Goal: Task Accomplishment & Management: Use online tool/utility

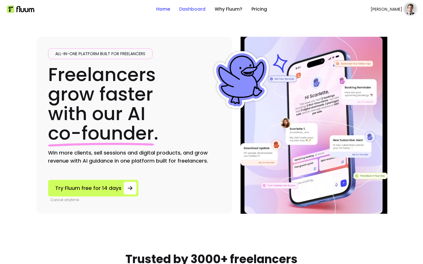
click at [197, 8] on link "Dashboard" at bounding box center [192, 9] width 26 height 7
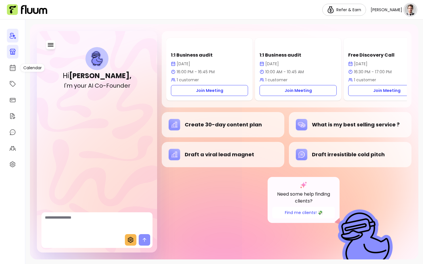
click at [12, 50] on icon at bounding box center [12, 51] width 7 height 7
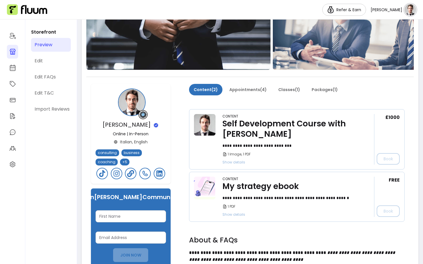
scroll to position [113, 0]
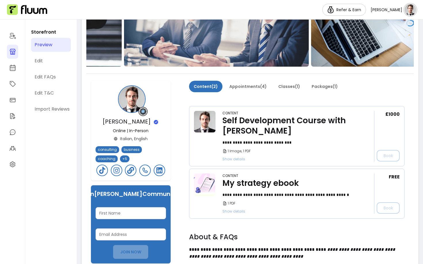
click at [244, 182] on div "My strategy ebook" at bounding box center [290, 183] width 136 height 10
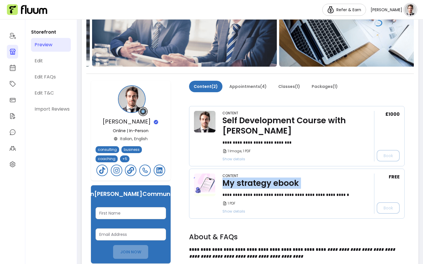
click at [244, 182] on div "My strategy ebook" at bounding box center [290, 183] width 136 height 10
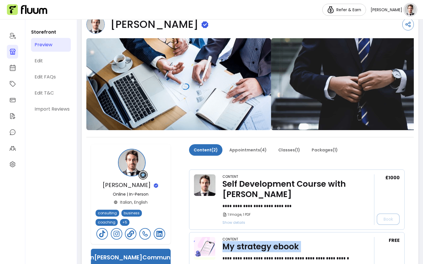
scroll to position [133, 0]
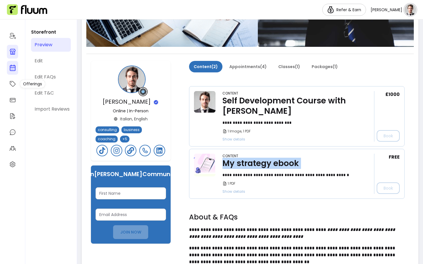
click at [14, 66] on icon at bounding box center [12, 67] width 7 height 7
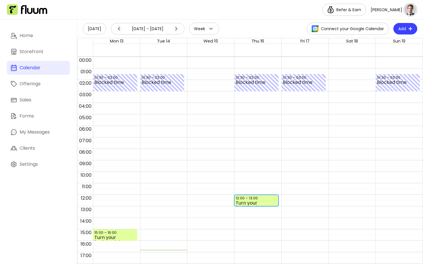
click at [242, 198] on div "12:00 – 13:00" at bounding box center [248, 198] width 24 height 5
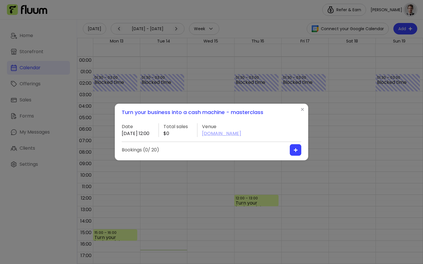
click at [207, 194] on div "Turn your business into a cash machine - masterclass Date 16 / 10 / 2025 12:00 …" at bounding box center [211, 132] width 423 height 264
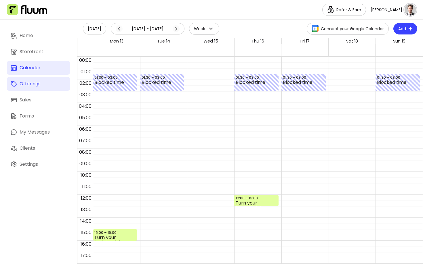
click at [26, 83] on div "Offerings" at bounding box center [30, 84] width 21 height 7
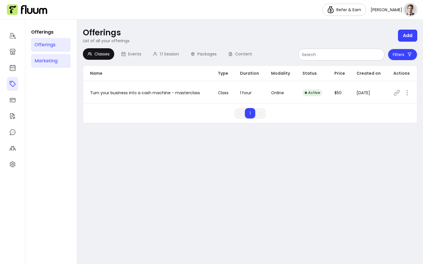
click at [55, 60] on div "Marketing" at bounding box center [46, 61] width 23 height 7
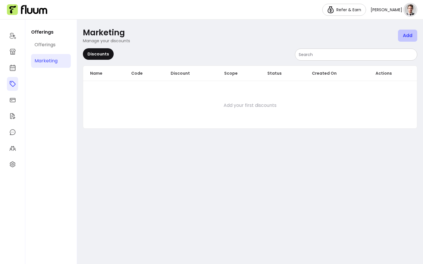
click at [398, 35] on button "Add" at bounding box center [407, 36] width 19 height 12
click at [395, 52] on span "Discounts" at bounding box center [390, 50] width 48 height 6
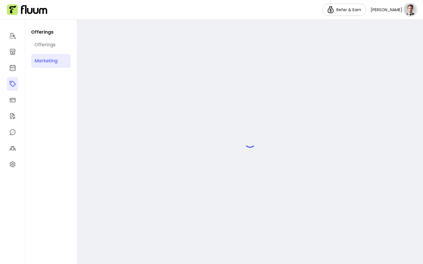
select select "****"
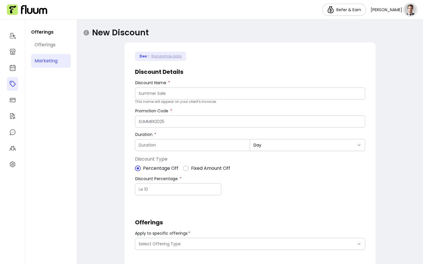
click at [158, 97] on div at bounding box center [250, 94] width 223 height 12
click at [86, 33] on icon at bounding box center [86, 32] width 7 height 7
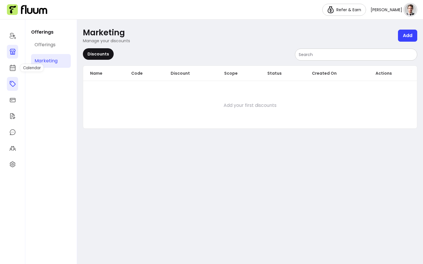
click at [14, 53] on icon at bounding box center [12, 51] width 7 height 7
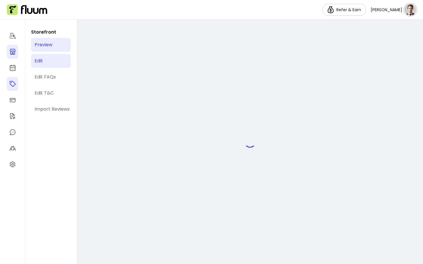
click at [48, 62] on link "Edit" at bounding box center [51, 61] width 40 height 14
click at [48, 78] on div "Edit FAQs" at bounding box center [45, 77] width 21 height 7
select select "*"
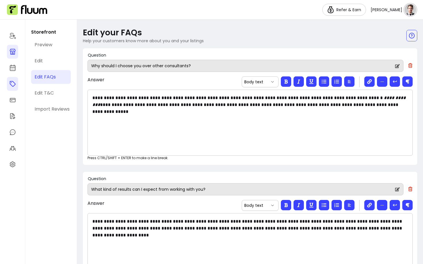
click at [131, 64] on input "Why should I choose you over other consultants?" at bounding box center [243, 66] width 304 height 6
click at [143, 115] on div "**********" at bounding box center [249, 123] width 325 height 66
click at [167, 116] on div "**********" at bounding box center [249, 123] width 325 height 66
click at [285, 64] on input "Why should I choose you over other consultants?" at bounding box center [243, 66] width 304 height 6
click at [397, 65] on icon at bounding box center [397, 66] width 5 height 4
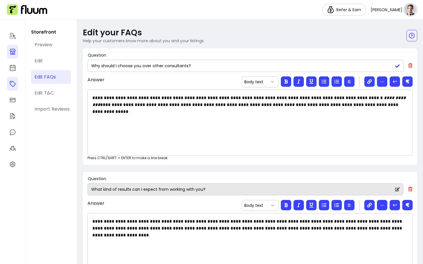
click at [398, 67] on icon at bounding box center [397, 66] width 5 height 5
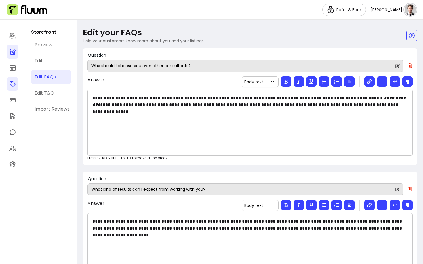
click at [301, 137] on div "**********" at bounding box center [249, 123] width 325 height 66
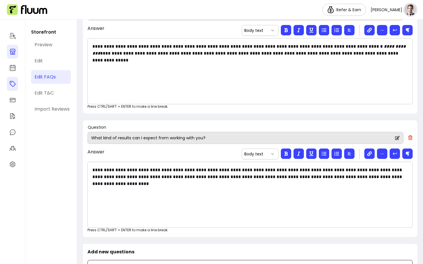
scroll to position [51, 0]
click at [48, 94] on div "Edit T&C" at bounding box center [44, 93] width 19 height 7
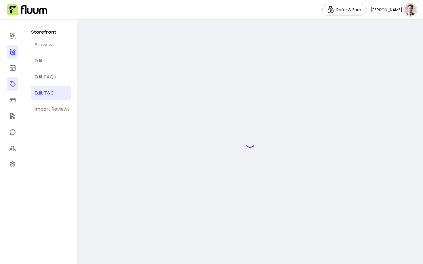
select select "*"
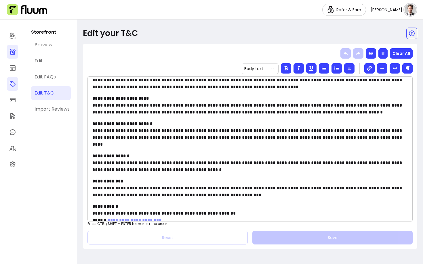
scroll to position [145, 0]
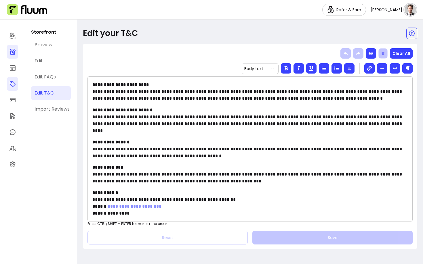
click at [384, 54] on icon "button" at bounding box center [382, 53] width 3 height 3
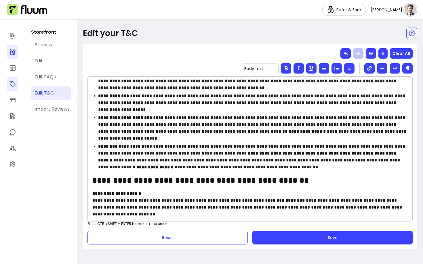
scroll to position [0, 0]
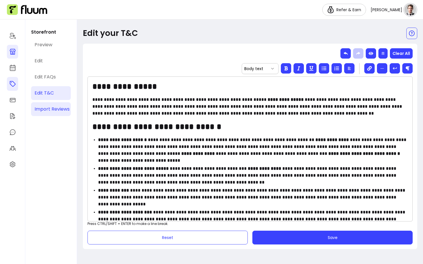
click at [58, 105] on link "Import Reviews" at bounding box center [51, 109] width 40 height 14
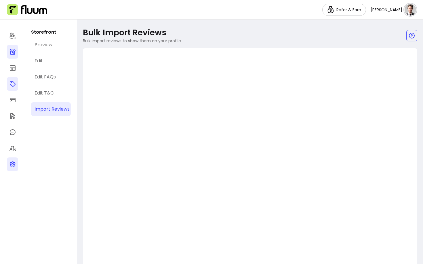
click at [11, 167] on icon at bounding box center [12, 164] width 7 height 7
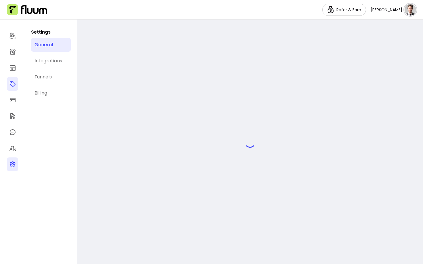
select select "**********"
select select "***"
select select "****"
select select "***"
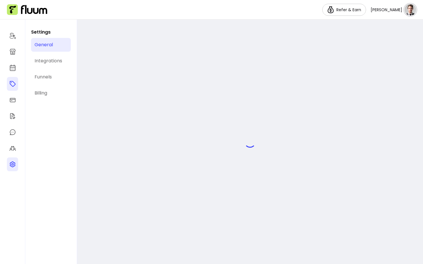
select select "***"
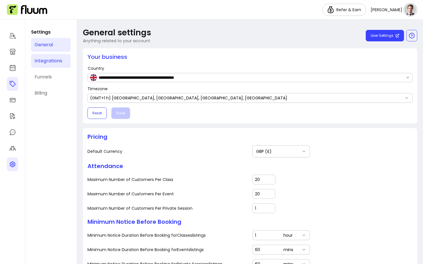
click at [49, 57] on link "Integrations" at bounding box center [51, 61] width 40 height 14
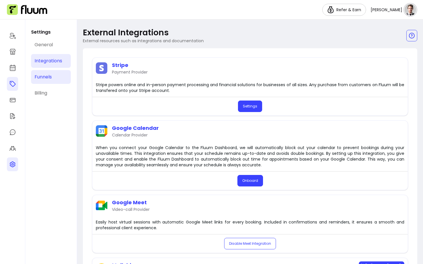
click at [50, 73] on link "Funnels" at bounding box center [51, 77] width 40 height 14
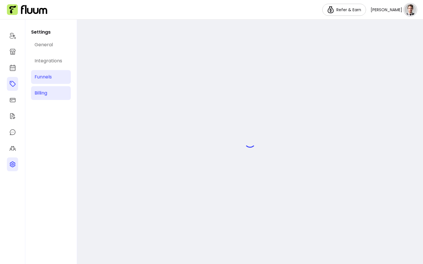
select select "**********"
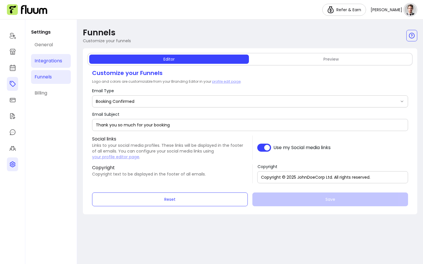
click at [45, 64] on div "Integrations" at bounding box center [49, 61] width 28 height 7
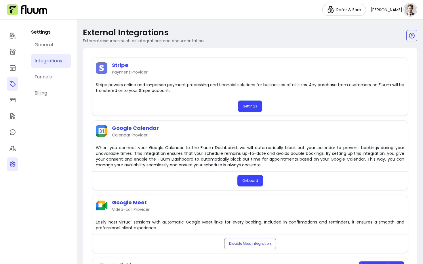
scroll to position [85, 0]
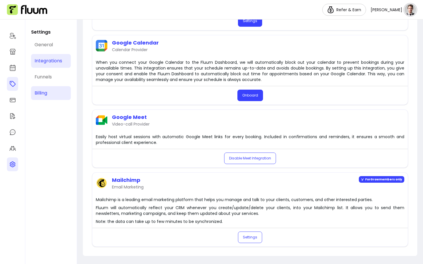
click at [50, 95] on link "Billing" at bounding box center [51, 93] width 40 height 14
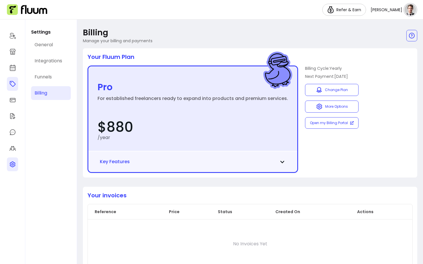
scroll to position [16, 0]
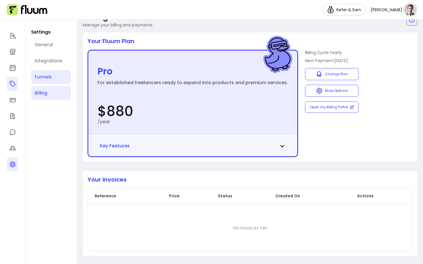
click at [50, 79] on div "Funnels" at bounding box center [43, 77] width 17 height 7
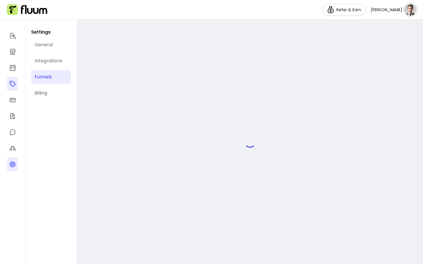
select select "**********"
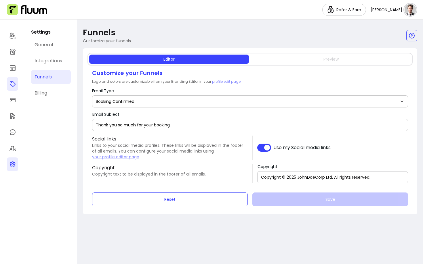
click at [322, 60] on button "Preview" at bounding box center [331, 59] width 160 height 9
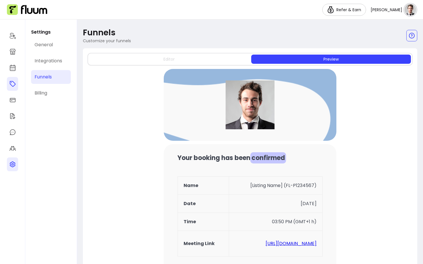
click at [140, 56] on button "Editor" at bounding box center [169, 59] width 160 height 9
select select "**********"
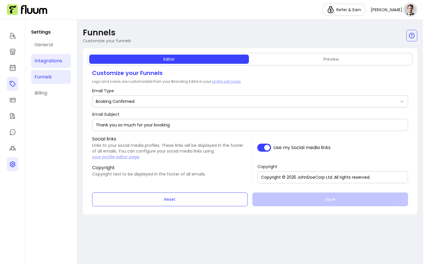
click at [50, 65] on link "Integrations" at bounding box center [51, 61] width 40 height 14
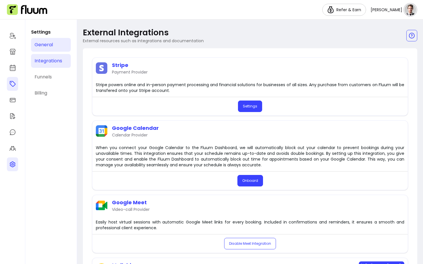
click at [40, 51] on link "General" at bounding box center [51, 45] width 40 height 14
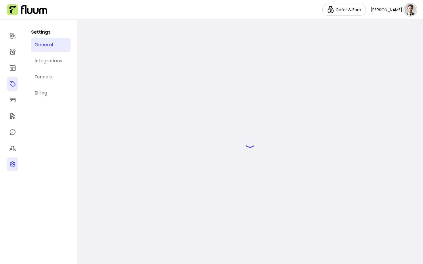
select select "**********"
select select "***"
select select "****"
select select "***"
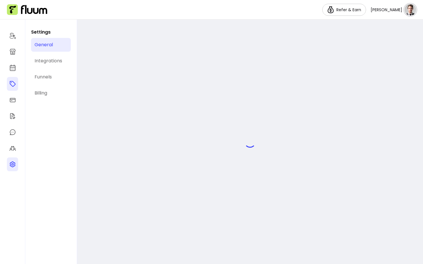
select select "***"
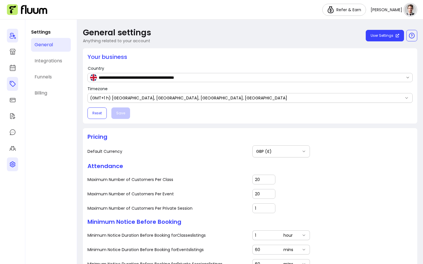
click at [7, 32] on link at bounding box center [12, 36] width 11 height 14
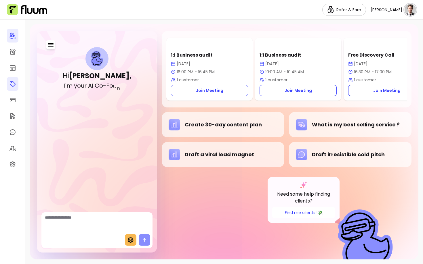
click at [63, 232] on div at bounding box center [96, 224] width 111 height 22
click at [230, 131] on div "Create 30-day content plan" at bounding box center [223, 125] width 109 height 12
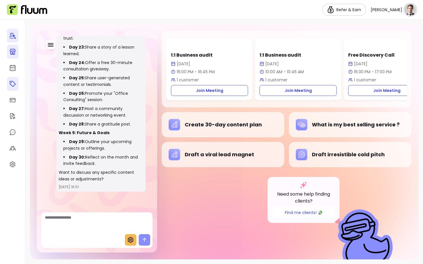
click at [13, 55] on link at bounding box center [13, 52] width 12 height 14
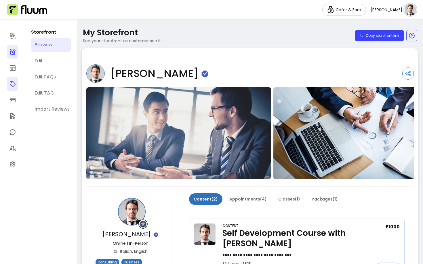
click at [14, 82] on icon at bounding box center [12, 84] width 7 height 7
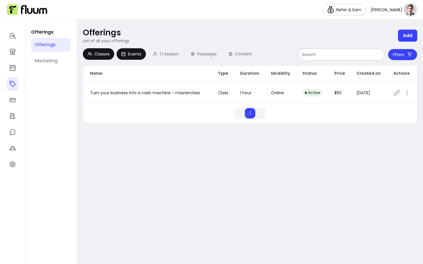
click at [129, 52] on span "Events" at bounding box center [134, 54] width 13 height 6
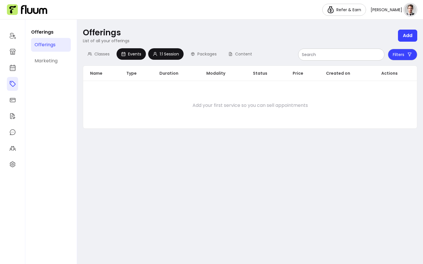
click at [156, 53] on icon at bounding box center [155, 54] width 5 height 5
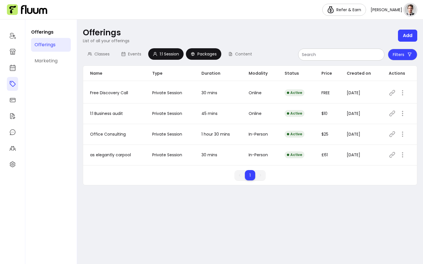
click at [198, 53] on span "Packages" at bounding box center [206, 54] width 19 height 6
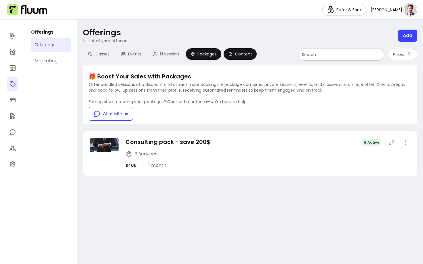
click at [240, 56] on span "Content" at bounding box center [243, 54] width 17 height 6
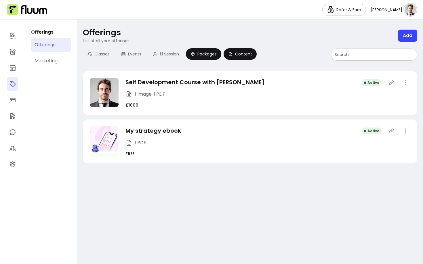
click at [207, 51] on span "Packages" at bounding box center [206, 54] width 19 height 6
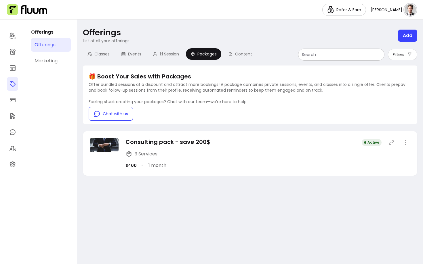
click at [408, 42] on header "Offerings List of all your offerings Add" at bounding box center [250, 36] width 334 height 16
click at [408, 38] on button "Add" at bounding box center [407, 36] width 19 height 12
click at [54, 65] on link "Marketing" at bounding box center [51, 61] width 40 height 14
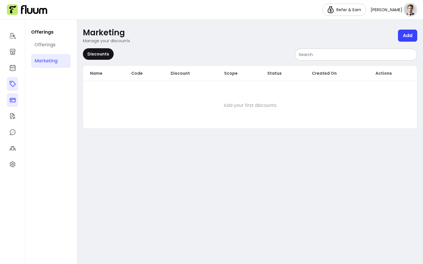
click at [13, 102] on icon at bounding box center [12, 100] width 7 height 7
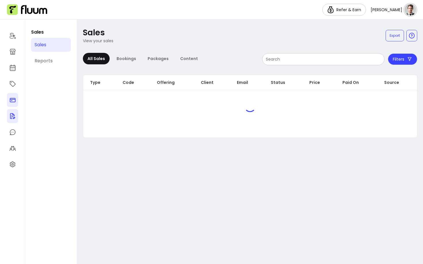
click at [16, 114] on icon at bounding box center [12, 116] width 7 height 7
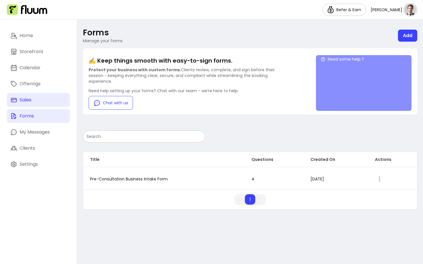
click at [18, 99] on link "Sales" at bounding box center [38, 100] width 63 height 14
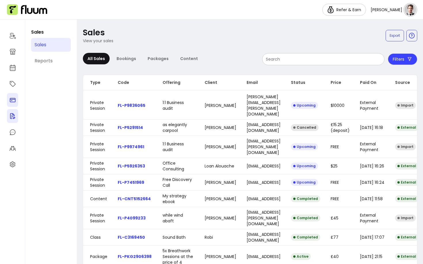
click at [15, 111] on link at bounding box center [12, 116] width 11 height 14
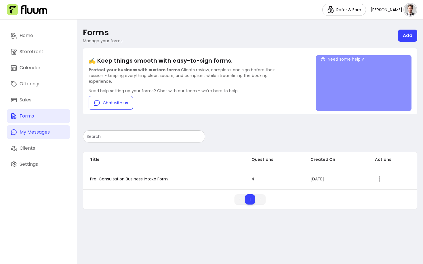
click at [36, 134] on div "My Messages" at bounding box center [35, 132] width 30 height 7
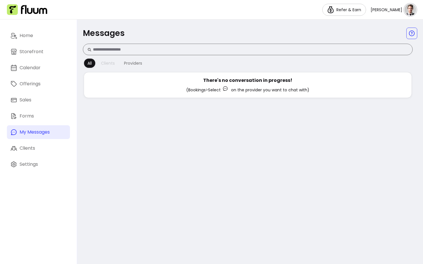
click at [108, 62] on div "Clients" at bounding box center [108, 63] width 14 height 6
click at [126, 62] on div "Providers" at bounding box center [133, 63] width 18 height 6
click at [99, 51] on input "Search conversation" at bounding box center [249, 50] width 316 height 6
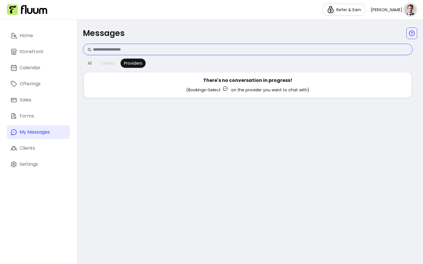
click at [104, 65] on div "Clients" at bounding box center [108, 63] width 14 height 6
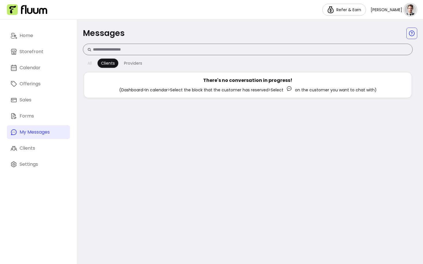
click at [93, 66] on button "All" at bounding box center [89, 63] width 11 height 9
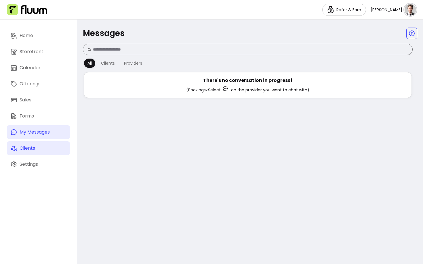
click at [39, 147] on link "Clients" at bounding box center [38, 149] width 63 height 14
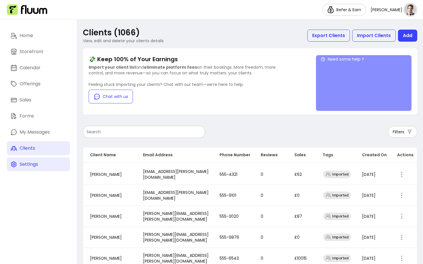
click at [24, 166] on div "Settings" at bounding box center [29, 164] width 18 height 7
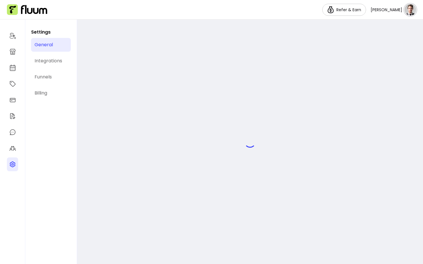
select select "**********"
select select "***"
select select "****"
select select "***"
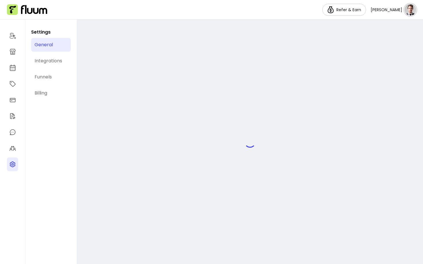
select select "***"
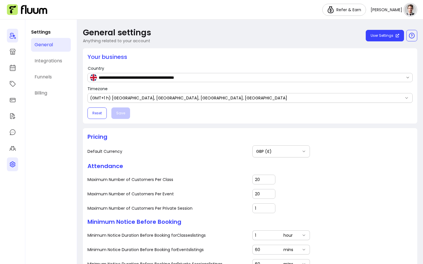
click at [15, 37] on icon at bounding box center [12, 36] width 6 height 7
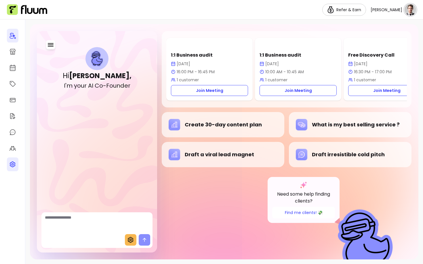
click at [409, 16] on nav "Refer & Earn John D." at bounding box center [211, 10] width 423 height 20
click at [409, 9] on img at bounding box center [410, 10] width 12 height 12
click at [384, 34] on span "My Messages" at bounding box center [390, 34] width 42 height 6
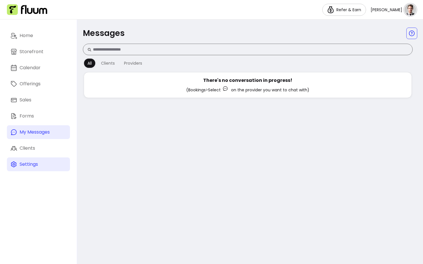
click at [410, 11] on img at bounding box center [410, 10] width 12 height 12
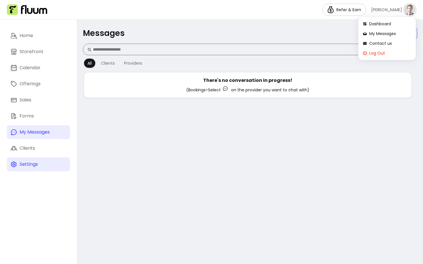
click at [375, 53] on span "Log Out" at bounding box center [390, 53] width 42 height 6
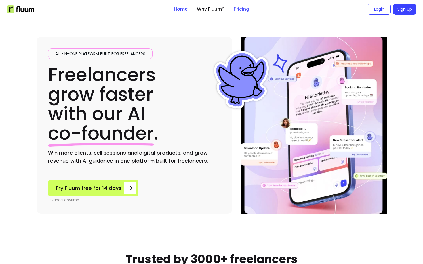
click at [240, 11] on link "Pricing" at bounding box center [242, 9] width 16 height 7
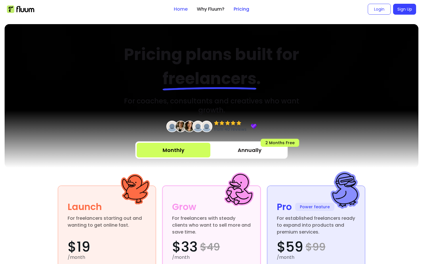
click at [182, 8] on link "Home" at bounding box center [181, 9] width 14 height 7
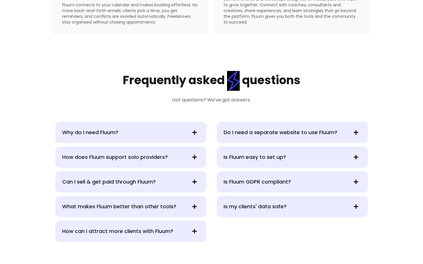
scroll to position [1441, 0]
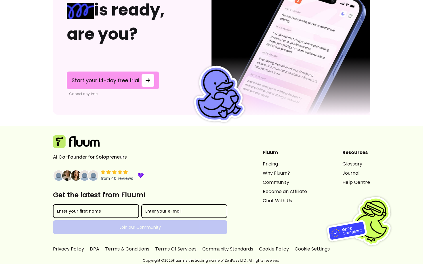
click at [263, 173] on link "Why Fluum?" at bounding box center [285, 173] width 44 height 7
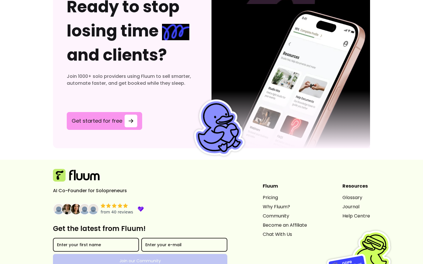
scroll to position [1731, 0]
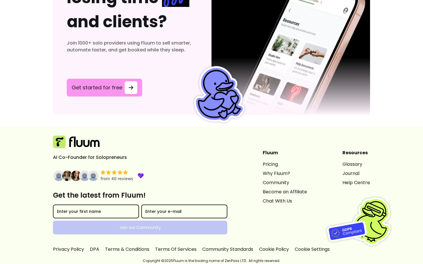
click at [88, 178] on img at bounding box center [93, 176] width 12 height 12
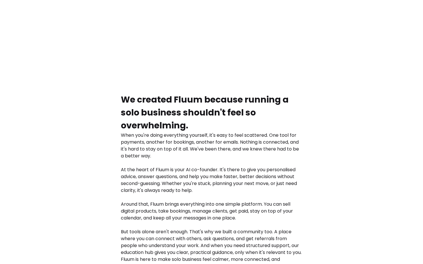
scroll to position [0, 0]
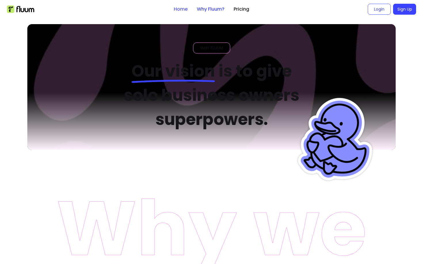
click at [176, 9] on link "Home" at bounding box center [181, 9] width 14 height 7
click at [373, 10] on link "Login" at bounding box center [379, 9] width 23 height 11
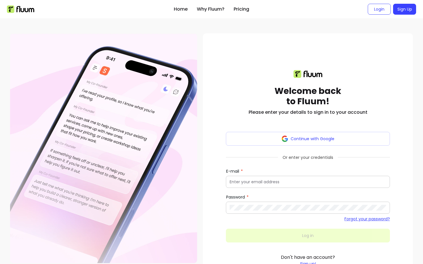
click at [266, 183] on input "E-mail" at bounding box center [308, 182] width 156 height 6
type input "pr"
click at [243, 183] on input "pr" at bounding box center [308, 182] width 156 height 6
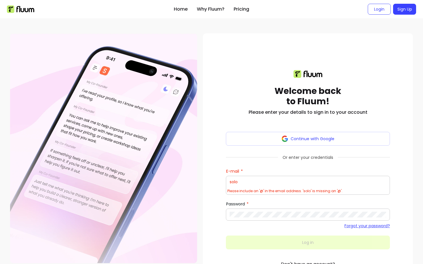
click at [241, 169] on label "E-mail" at bounding box center [235, 172] width 19 height 6
click at [241, 179] on input "solo" at bounding box center [308, 182] width 156 height 6
type input "[EMAIL_ADDRESS]"
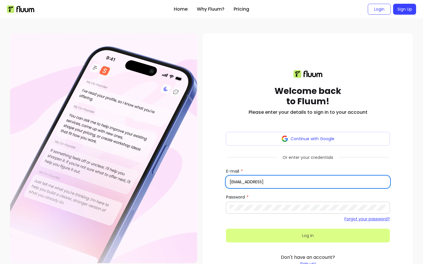
click at [279, 242] on button "Log in" at bounding box center [308, 236] width 164 height 14
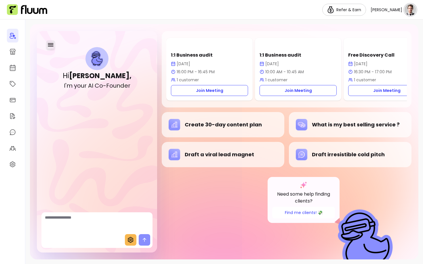
click at [52, 46] on icon "button" at bounding box center [50, 44] width 7 height 7
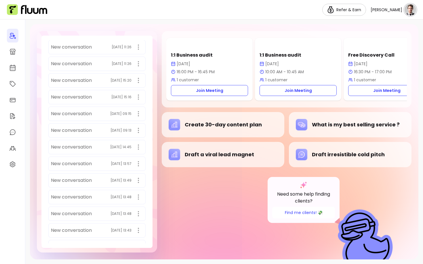
scroll to position [508, 0]
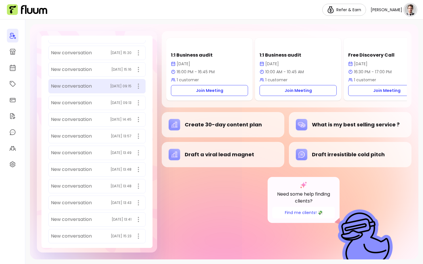
click at [75, 91] on div "New conversation 10/10/2025 09:15" at bounding box center [96, 86] width 97 height 14
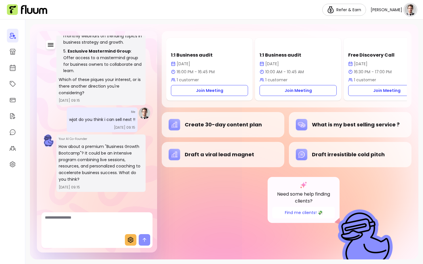
scroll to position [0, 0]
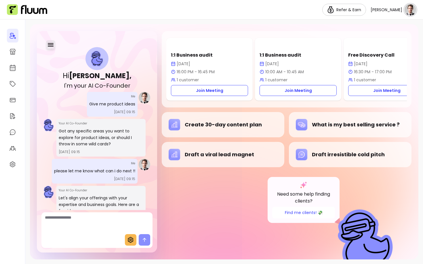
click at [48, 49] on button "button" at bounding box center [50, 44] width 9 height 9
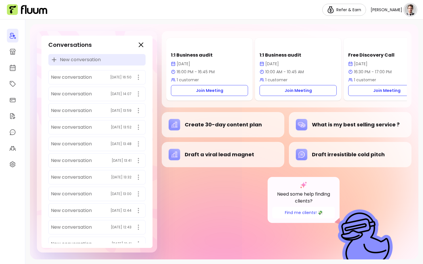
click at [64, 59] on span "New conversation" at bounding box center [80, 59] width 41 height 7
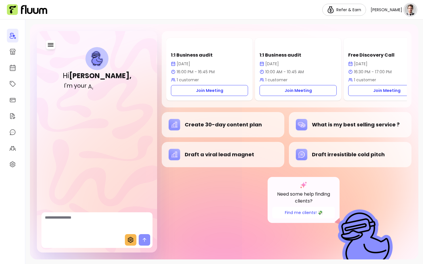
click at [95, 230] on textarea "Ask me anything..." at bounding box center [97, 223] width 104 height 17
type textarea "**********"
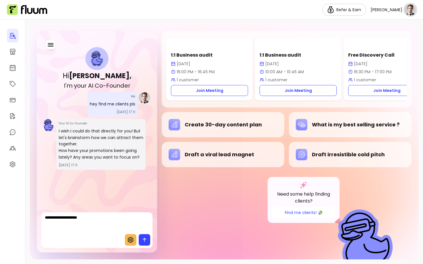
type textarea "**********"
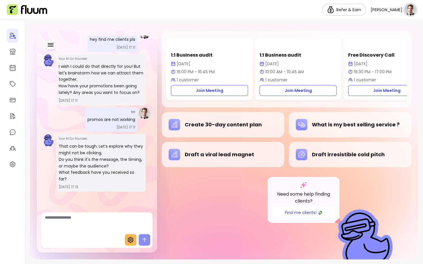
click at [129, 239] on icon at bounding box center [130, 240] width 7 height 7
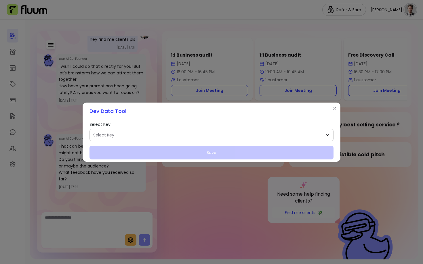
click at [125, 133] on span "Select Key" at bounding box center [208, 135] width 230 height 6
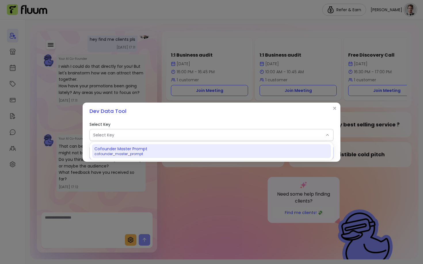
click at [119, 151] on span "Cofounder Master Prompt" at bounding box center [120, 149] width 53 height 6
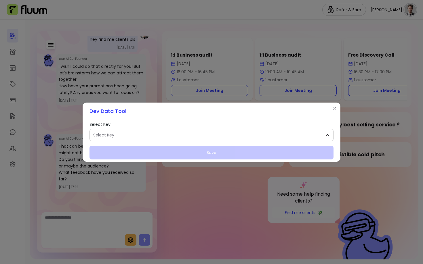
select select "**********"
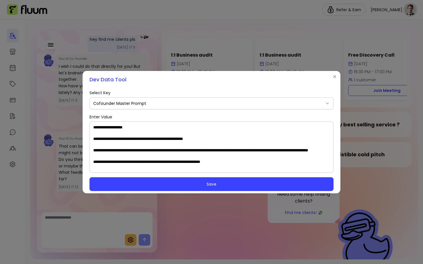
scroll to position [176, 0]
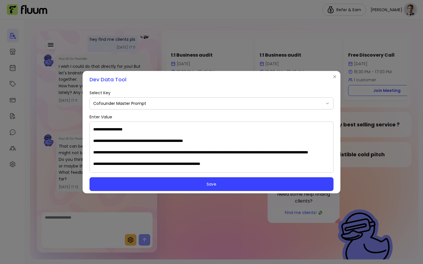
click at [139, 152] on textarea "Enter Value" at bounding box center [211, 147] width 236 height 46
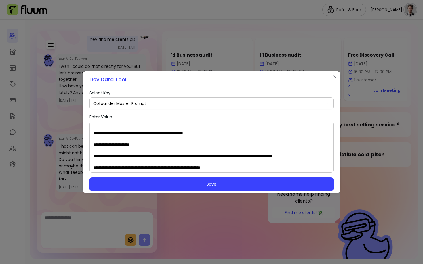
scroll to position [186, 0]
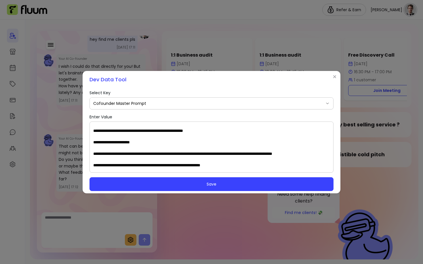
click at [123, 159] on textarea "Enter Value" at bounding box center [211, 147] width 236 height 46
click at [125, 154] on textarea "Enter Value" at bounding box center [211, 147] width 236 height 46
drag, startPoint x: 127, startPoint y: 161, endPoint x: 89, endPoint y: 154, distance: 38.5
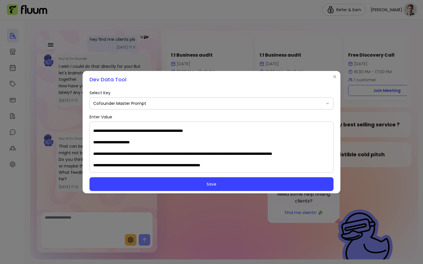
click at [89, 154] on div at bounding box center [211, 147] width 244 height 51
paste textarea "**********"
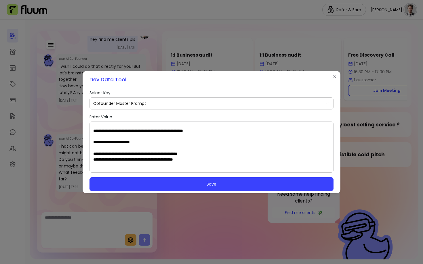
scroll to position [195, 0]
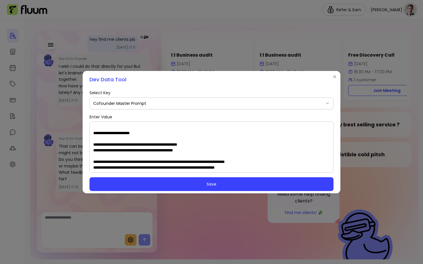
click at [167, 159] on textarea "Enter Value" at bounding box center [211, 147] width 236 height 46
click at [174, 159] on textarea "Enter Value" at bounding box center [211, 147] width 236 height 46
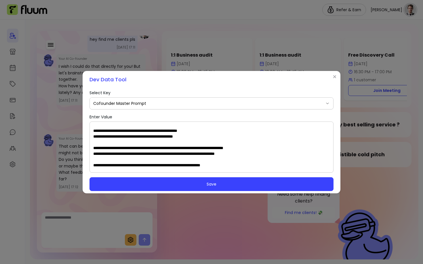
scroll to position [209, 0]
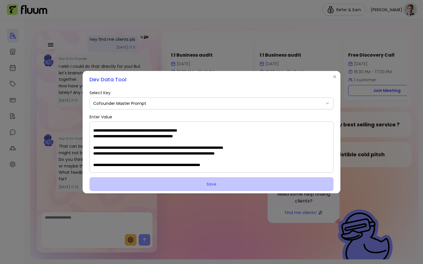
type textarea "**********"
click at [249, 185] on button "Save" at bounding box center [211, 184] width 237 height 14
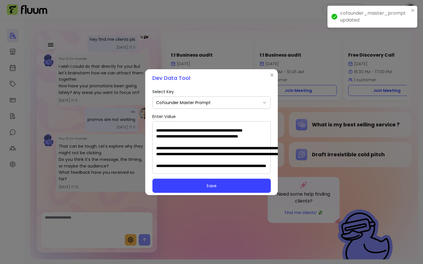
scroll to position [0, 0]
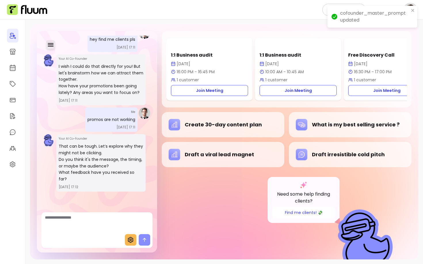
click at [50, 45] on icon "button" at bounding box center [50, 44] width 7 height 7
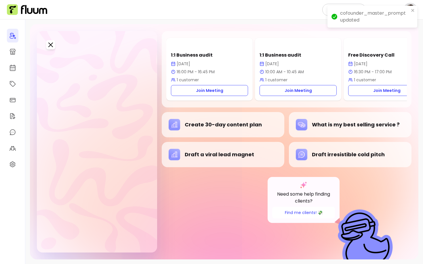
click at [60, 60] on span "New conversation" at bounding box center [79, 59] width 41 height 7
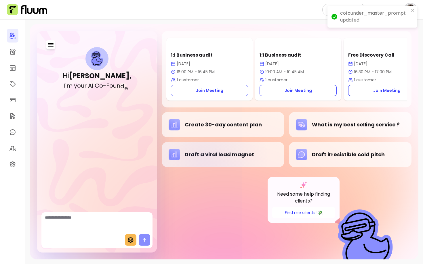
click at [204, 161] on div "Draft a viral lead magnet" at bounding box center [223, 155] width 109 height 12
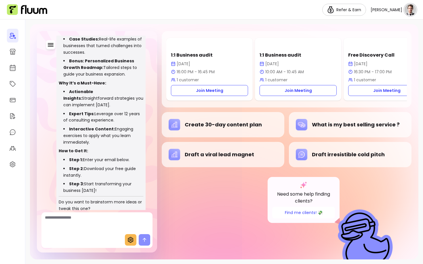
scroll to position [218, 0]
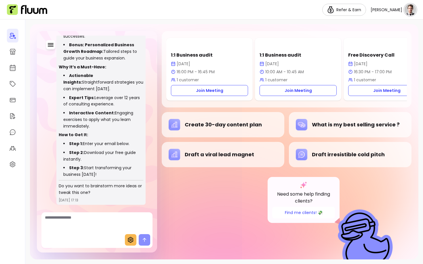
drag, startPoint x: 82, startPoint y: 148, endPoint x: 135, endPoint y: 147, distance: 52.9
click at [135, 147] on li "Step 1: Enter your email below." at bounding box center [103, 144] width 80 height 7
click at [94, 154] on ul "Step 1: Enter your email below. Step 2: Download your free guide instantly. Ste…" at bounding box center [101, 159] width 85 height 37
drag, startPoint x: 94, startPoint y: 164, endPoint x: 83, endPoint y: 158, distance: 12.7
click at [83, 158] on li "Step 2: Download your free guide instantly." at bounding box center [103, 156] width 80 height 13
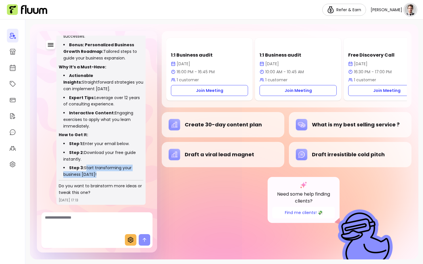
drag, startPoint x: 99, startPoint y: 181, endPoint x: 83, endPoint y: 174, distance: 17.0
click at [83, 175] on li "Step 3: Start transforming your business today!" at bounding box center [103, 171] width 80 height 13
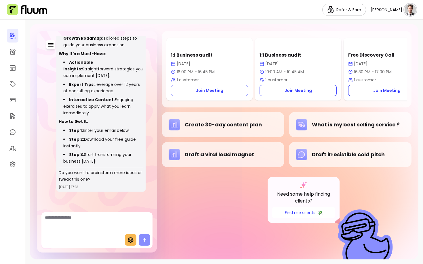
click at [82, 222] on textarea "Ask me anything..." at bounding box center [97, 223] width 104 height 17
type textarea "**********"
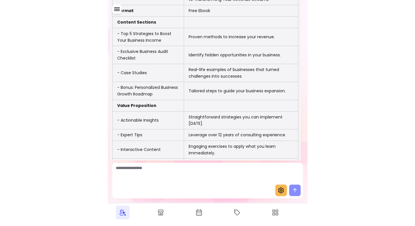
scroll to position [454, 0]
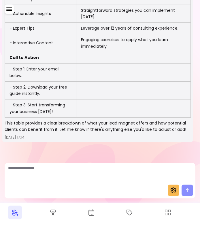
click at [173, 187] on icon at bounding box center [173, 190] width 7 height 7
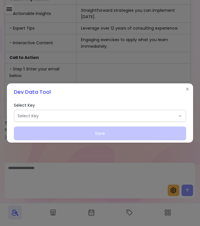
click at [77, 115] on span "Select Key" at bounding box center [97, 116] width 158 height 6
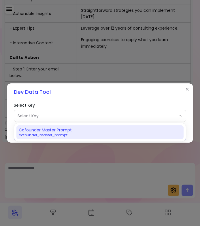
click at [67, 131] on span "Cofounder Master Prompt" at bounding box center [45, 130] width 53 height 6
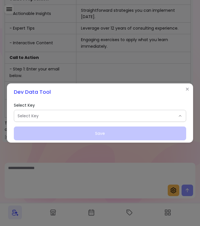
select select "**********"
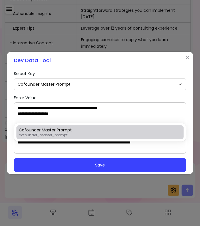
type textarea "**********"
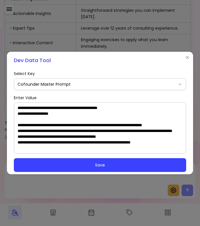
click at [55, 129] on textarea "Enter Value" at bounding box center [100, 128] width 165 height 46
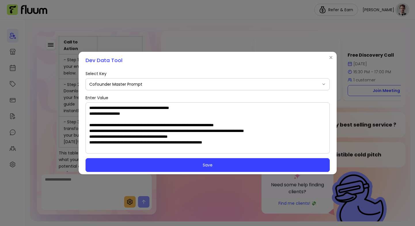
scroll to position [815, 0]
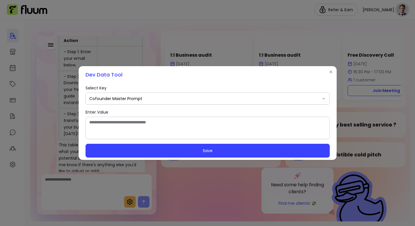
paste textarea "**********"
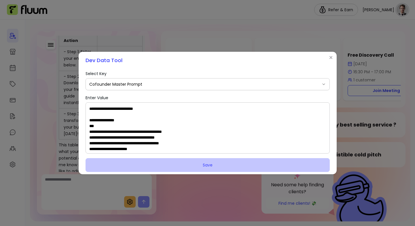
scroll to position [1306, 0]
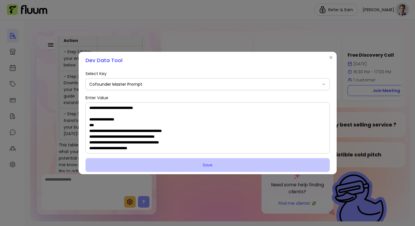
type textarea "**********"
click at [186, 166] on button "Save" at bounding box center [207, 165] width 244 height 14
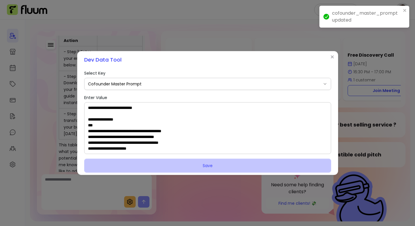
scroll to position [0, 0]
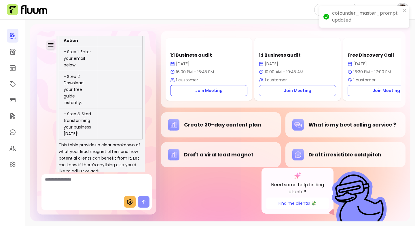
click at [52, 41] on button "button" at bounding box center [50, 44] width 9 height 9
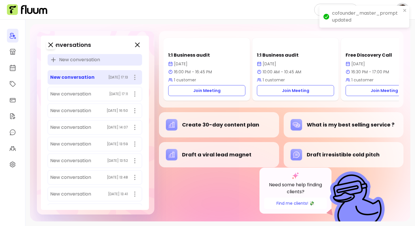
click at [66, 56] on span "New conversation" at bounding box center [79, 59] width 41 height 7
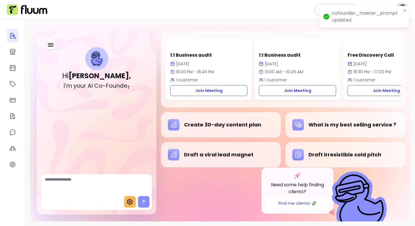
click at [95, 189] on textarea "Ask me anything..." at bounding box center [96, 185] width 103 height 17
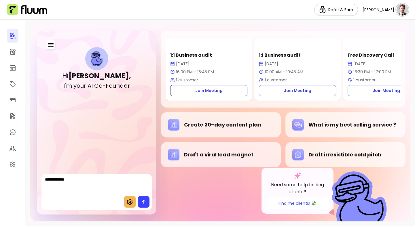
type textarea "**********"
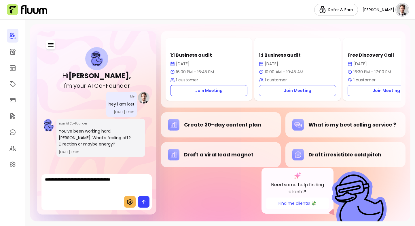
type textarea "**********"
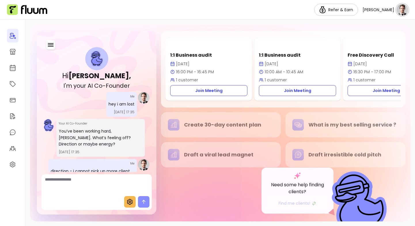
scroll to position [78, 0]
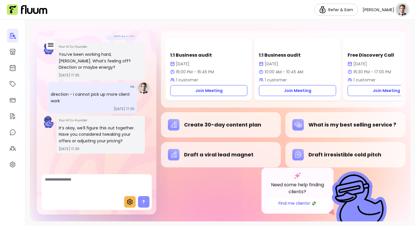
click at [84, 183] on textarea "Ask me anything..." at bounding box center [96, 185] width 103 height 17
type textarea "**********"
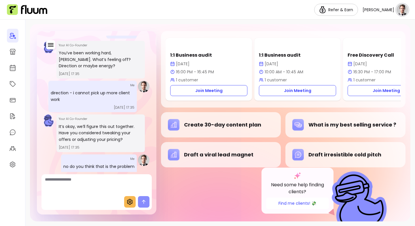
scroll to position [152, 0]
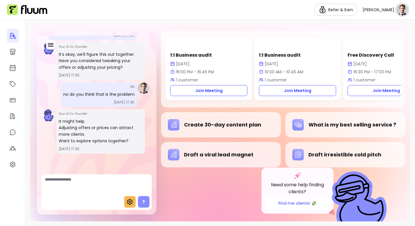
click at [71, 188] on textarea "Ask me anything..." at bounding box center [96, 185] width 103 height 17
type textarea "*******"
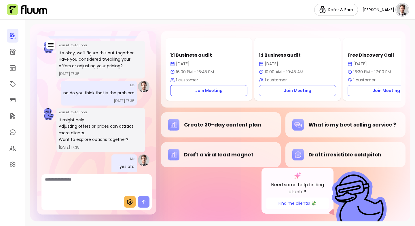
scroll to position [225, 0]
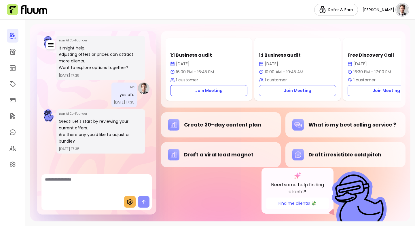
click at [77, 184] on textarea "Ask me anything..." at bounding box center [96, 185] width 103 height 17
type textarea "**********"
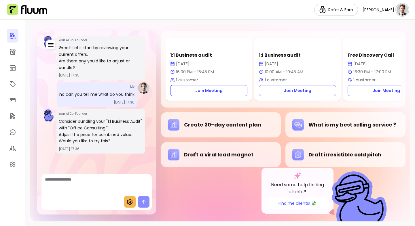
click at [76, 178] on textarea "Ask me anything..." at bounding box center [96, 185] width 103 height 17
click at [81, 185] on textarea "Ask me anything..." at bounding box center [96, 185] width 103 height 17
type textarea "**********"
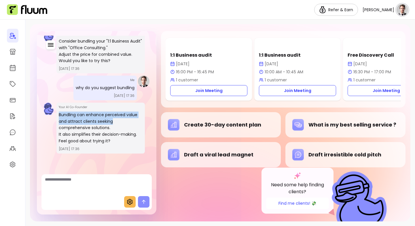
drag, startPoint x: 120, startPoint y: 123, endPoint x: 58, endPoint y: 115, distance: 62.3
click at [58, 115] on div "Your AI Co-Founder Bundling can enhance perceived value and attract clients see…" at bounding box center [100, 128] width 88 height 51
click at [99, 132] on p "It also simplifies their decision-making." at bounding box center [101, 134] width 84 height 7
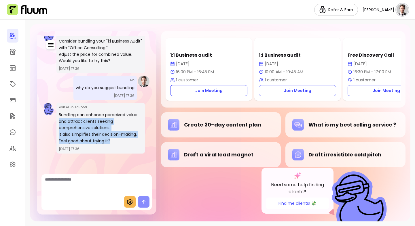
drag, startPoint x: 113, startPoint y: 140, endPoint x: 60, endPoint y: 121, distance: 56.6
click at [60, 121] on div "Bundling can enhance perceived value and attract clients seeking comprehensive …" at bounding box center [101, 128] width 84 height 33
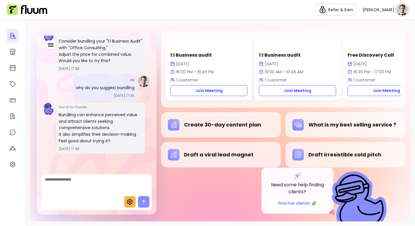
click at [119, 137] on p "It also simplifies their decision-making." at bounding box center [101, 134] width 84 height 7
click at [128, 205] on icon at bounding box center [130, 202] width 6 height 6
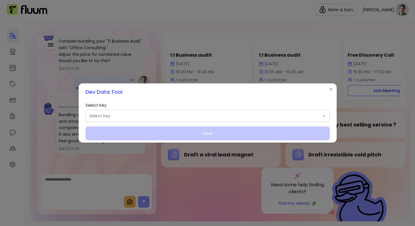
click at [135, 114] on span "Select Key" at bounding box center [204, 116] width 230 height 6
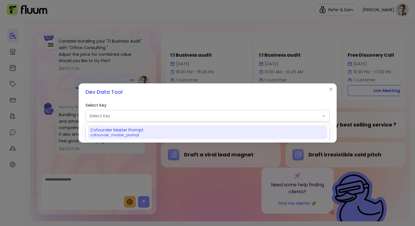
click at [122, 132] on span "Cofounder Master Prompt" at bounding box center [116, 130] width 53 height 6
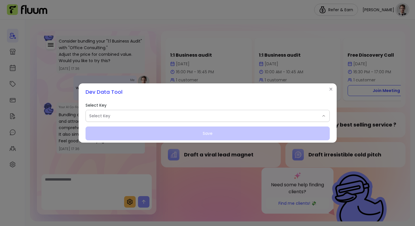
select select "**********"
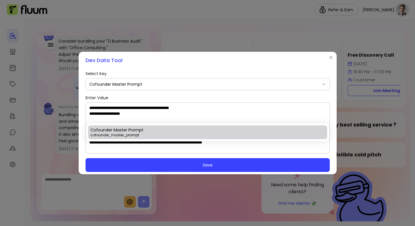
type textarea "**********"
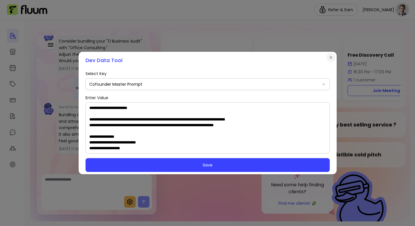
click at [329, 59] on icon "Close" at bounding box center [330, 57] width 5 height 5
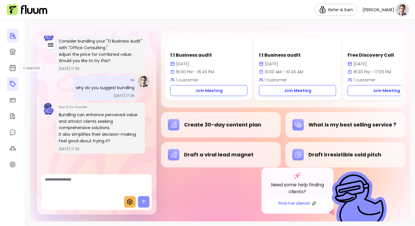
click at [12, 84] on icon at bounding box center [12, 84] width 7 height 7
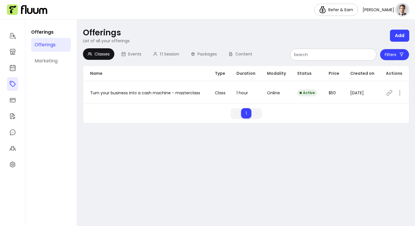
click at [388, 89] on icon at bounding box center [388, 92] width 7 height 7
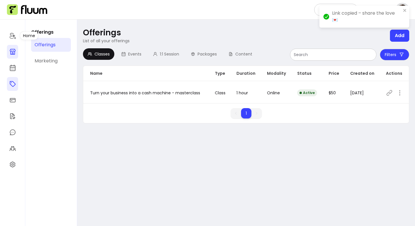
click at [13, 52] on icon at bounding box center [13, 52] width 6 height 6
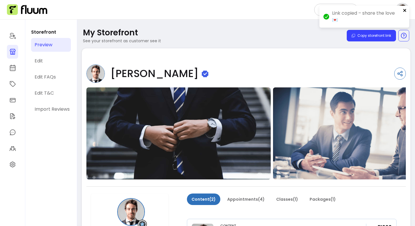
click at [405, 11] on icon "close" at bounding box center [404, 10] width 3 height 3
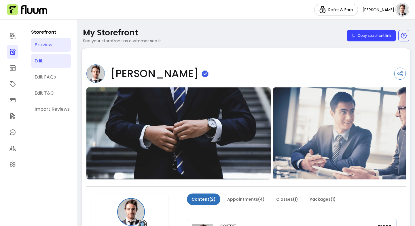
click at [43, 63] on link "Edit" at bounding box center [51, 61] width 40 height 14
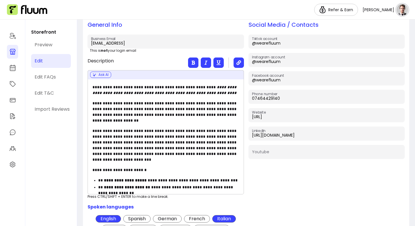
scroll to position [143, 0]
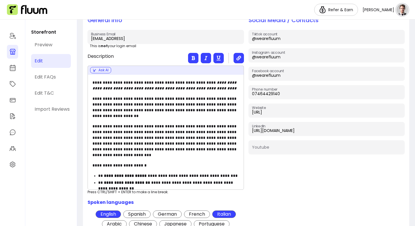
click at [179, 135] on p "**********" at bounding box center [165, 140] width 146 height 35
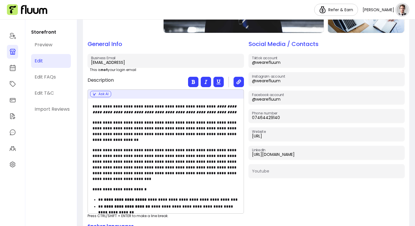
scroll to position [115, 0]
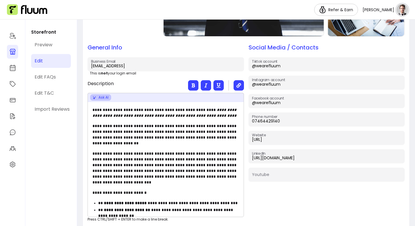
click at [102, 97] on button "Ask AI" at bounding box center [100, 97] width 21 height 6
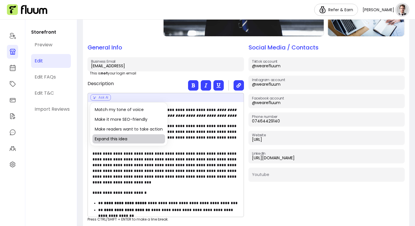
click at [124, 139] on div "Expand this idea" at bounding box center [128, 138] width 72 height 9
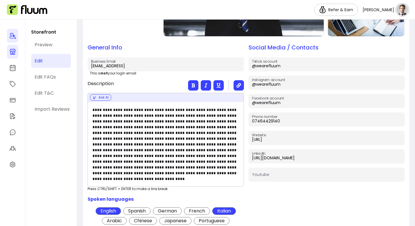
click at [12, 41] on link at bounding box center [12, 36] width 11 height 14
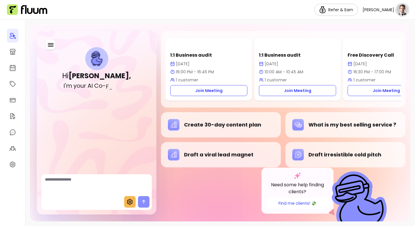
click at [129, 204] on icon at bounding box center [130, 202] width 6 height 6
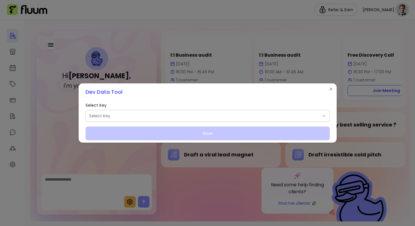
click at [129, 115] on span "Select Key" at bounding box center [204, 116] width 230 height 6
click at [121, 131] on span "Cofounder Master Prompt" at bounding box center [135, 128] width 42 height 5
select select "**********"
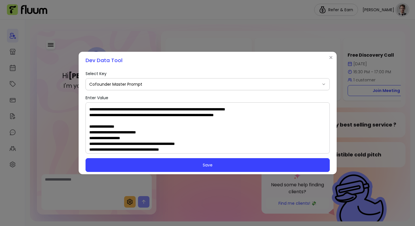
scroll to position [9, 0]
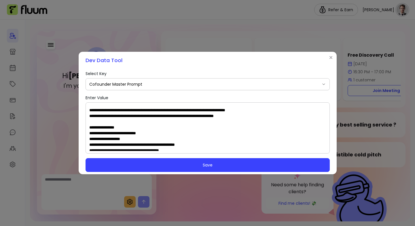
drag, startPoint x: 195, startPoint y: 132, endPoint x: 86, endPoint y: 125, distance: 109.2
click at [86, 125] on div at bounding box center [207, 127] width 244 height 51
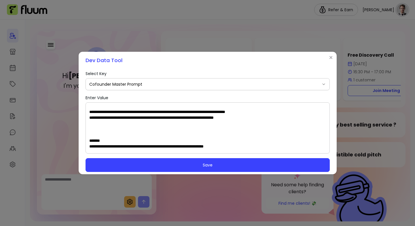
paste textarea "**********"
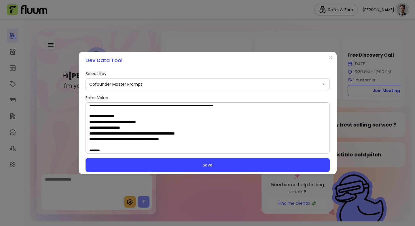
scroll to position [18, 0]
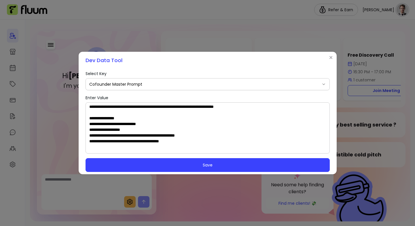
drag, startPoint x: 199, startPoint y: 142, endPoint x: 77, endPoint y: 119, distance: 124.8
click at [77, 119] on div "**********" at bounding box center [207, 113] width 415 height 226
paste textarea "**********"
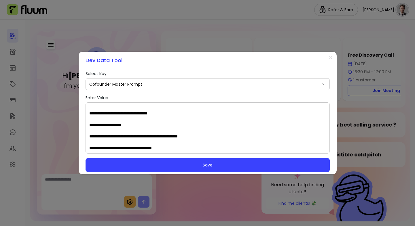
scroll to position [26, 0]
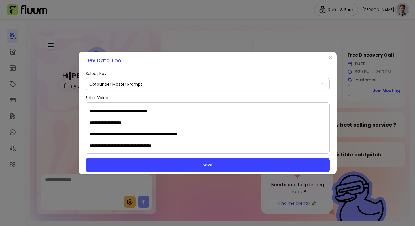
click at [175, 109] on textarea "Enter Value" at bounding box center [207, 128] width 236 height 46
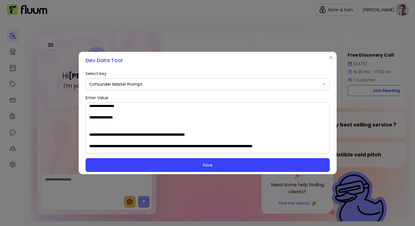
scroll to position [112, 0]
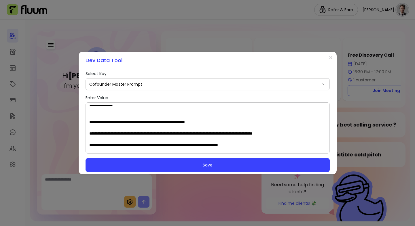
click at [123, 114] on textarea "Enter Value" at bounding box center [207, 128] width 236 height 46
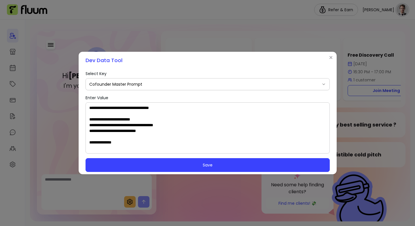
scroll to position [202, 0]
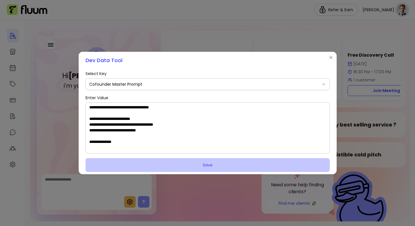
type textarea "**********"
click at [142, 166] on button "Save" at bounding box center [207, 165] width 244 height 14
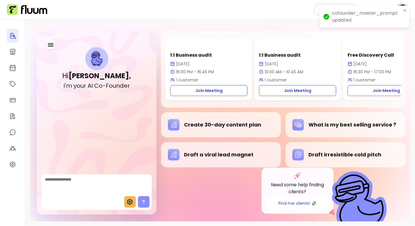
scroll to position [248, 0]
click at [219, 133] on div "Create 30-day content plan" at bounding box center [221, 124] width 120 height 25
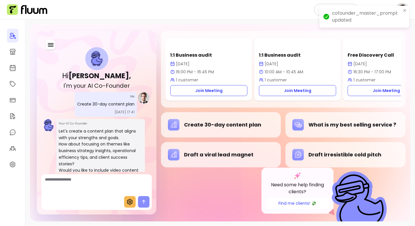
scroll to position [44, 0]
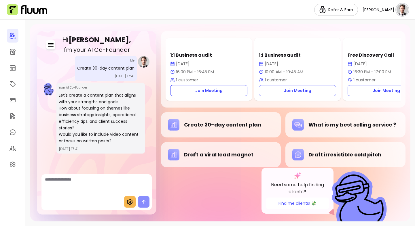
click at [49, 46] on icon "button" at bounding box center [51, 44] width 6 height 3
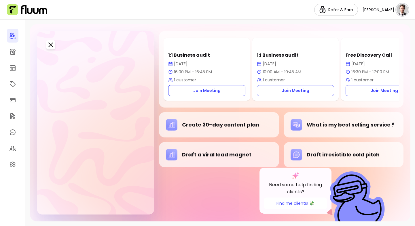
click at [63, 61] on span "New conversation" at bounding box center [79, 59] width 41 height 7
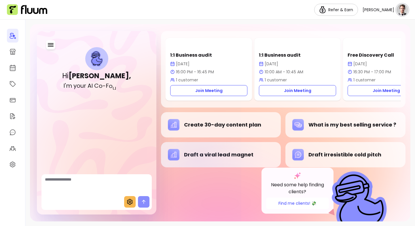
click at [196, 161] on div "Draft a viral lead magnet" at bounding box center [221, 155] width 106 height 12
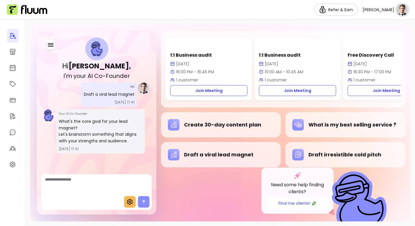
click at [31, 15] on nav "Refer & Earn John D." at bounding box center [207, 10] width 415 height 20
click at [28, 13] on img at bounding box center [27, 9] width 40 height 11
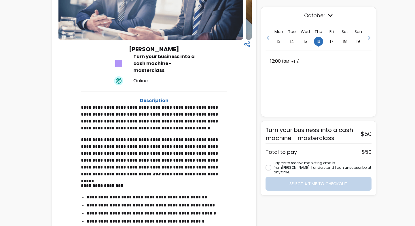
scroll to position [56, 0]
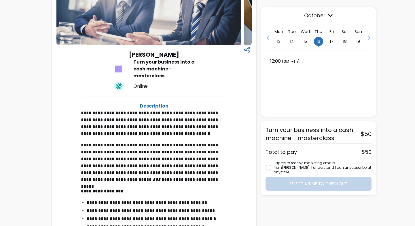
click at [296, 68] on div "October Mon 13 Tue 14 Wed 15 Thu 16 • Fri 17 Sat 18 Sun 19 12:00 ( GMT+1 h )" at bounding box center [318, 62] width 115 height 110
click at [295, 64] on p "12:00 ( GMT+1 h )" at bounding box center [284, 61] width 29 height 7
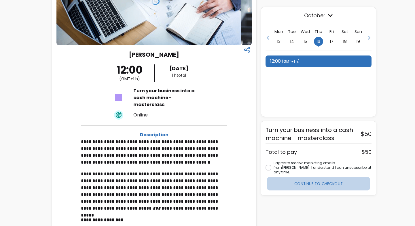
click at [298, 183] on button "Continue to checkout" at bounding box center [318, 184] width 103 height 14
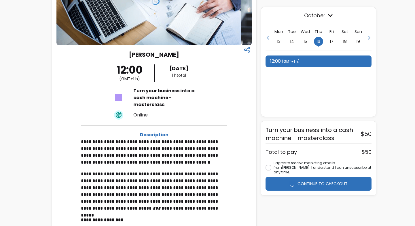
click at [298, 183] on div "I agree to receive marketing emails from John Doe . I understand I can unsubscr…" at bounding box center [318, 176] width 106 height 30
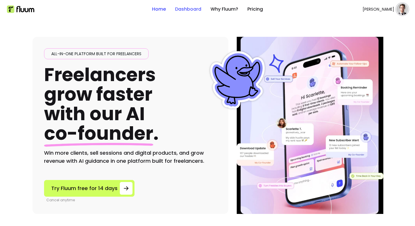
click at [188, 9] on link "Dashboard" at bounding box center [188, 9] width 26 height 7
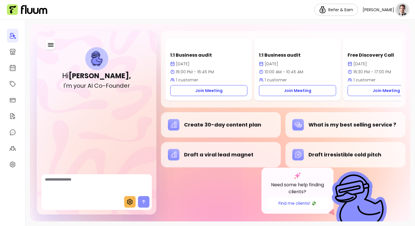
click at [71, 183] on textarea "Ask me anything..." at bounding box center [96, 185] width 103 height 17
click at [291, 200] on button "Find me clients! 💸" at bounding box center [297, 204] width 63 height 12
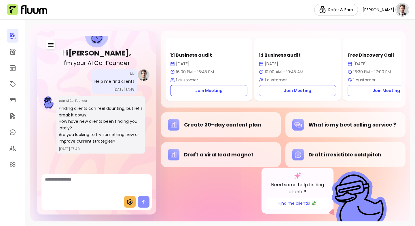
click at [125, 198] on span at bounding box center [130, 202] width 12 height 12
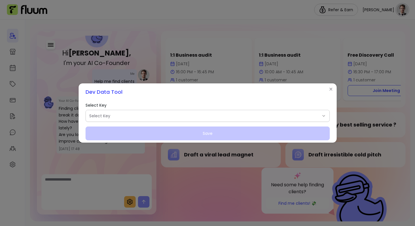
click at [140, 117] on span "Select Key" at bounding box center [204, 116] width 230 height 6
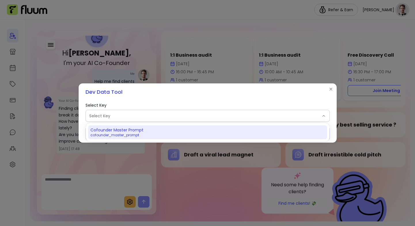
click at [116, 133] on span "cofounder_master_prompt" at bounding box center [204, 135] width 228 height 5
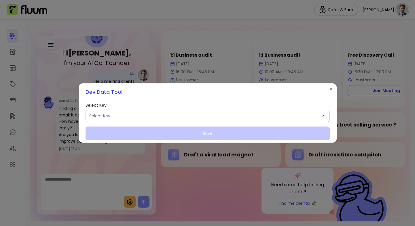
select select "**********"
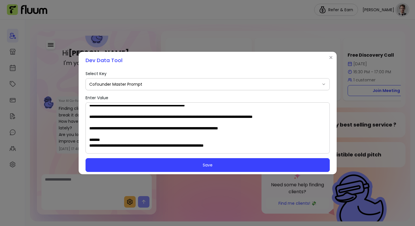
scroll to position [125, 0]
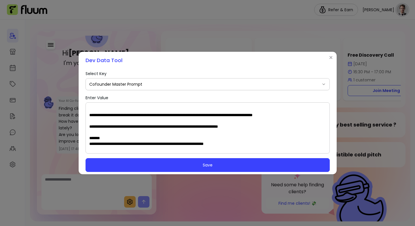
click at [278, 124] on textarea "Enter Value" at bounding box center [207, 128] width 236 height 46
paste textarea "**********"
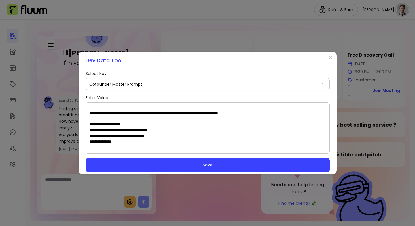
scroll to position [135, 0]
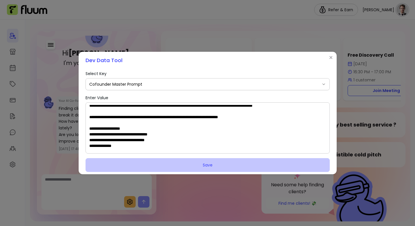
type textarea "**********"
click at [142, 168] on button "Save" at bounding box center [207, 165] width 237 height 14
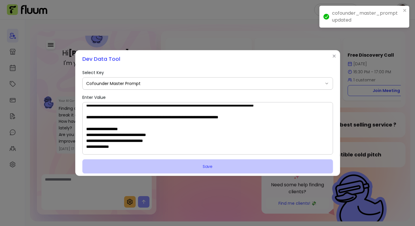
scroll to position [0, 0]
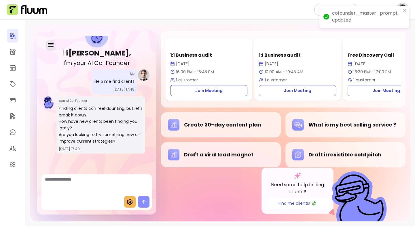
click at [53, 44] on icon "button" at bounding box center [50, 44] width 7 height 7
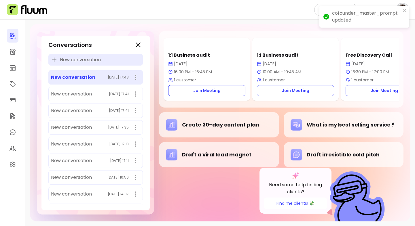
click at [64, 59] on span "New conversation" at bounding box center [80, 59] width 41 height 7
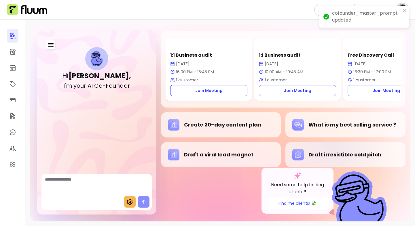
click at [326, 147] on div "Draft irresistible cold pitch" at bounding box center [345, 154] width 120 height 25
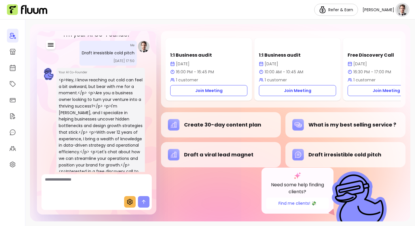
scroll to position [52, 0]
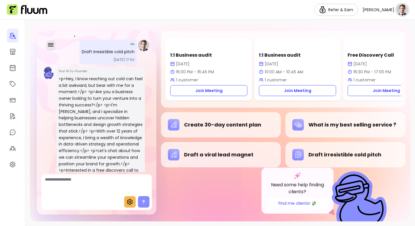
click at [51, 44] on icon "button" at bounding box center [50, 44] width 7 height 7
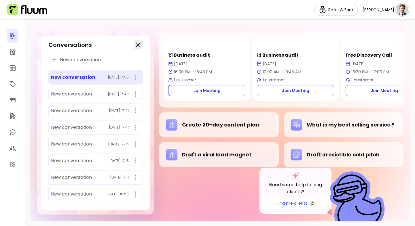
click at [142, 48] on button "button" at bounding box center [137, 44] width 9 height 9
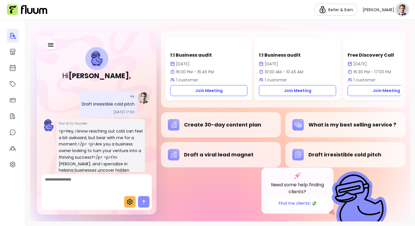
scroll to position [123, 0]
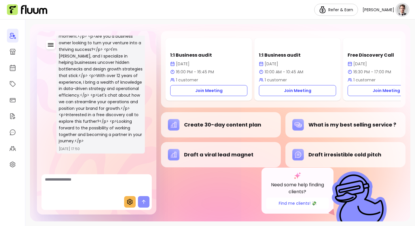
click at [126, 198] on icon at bounding box center [129, 201] width 7 height 7
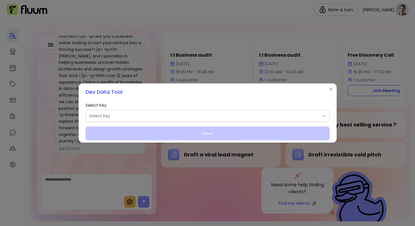
click at [127, 115] on span "Select Key" at bounding box center [204, 116] width 230 height 6
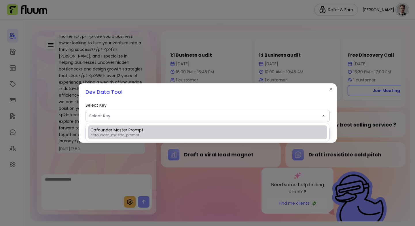
click at [130, 141] on div "Cofounder Master Prompt cofounder_master_prompt" at bounding box center [207, 132] width 243 height 18
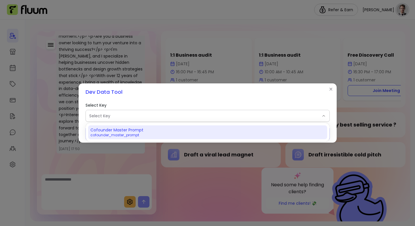
click at [128, 135] on span "cofounder_master_prompt" at bounding box center [204, 135] width 228 height 5
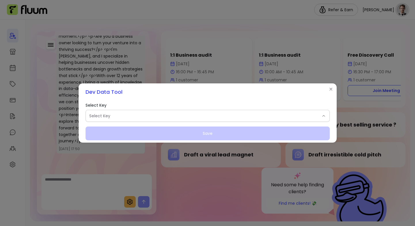
select select "**********"
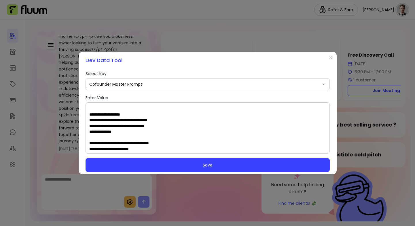
scroll to position [149, 0]
drag, startPoint x: 88, startPoint y: 113, endPoint x: 117, endPoint y: 140, distance: 39.5
click at [117, 140] on div at bounding box center [207, 127] width 244 height 51
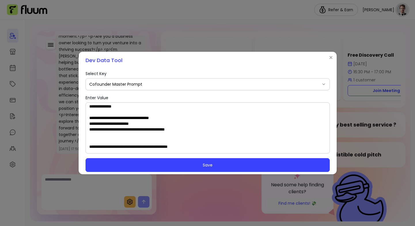
scroll to position [175, 0]
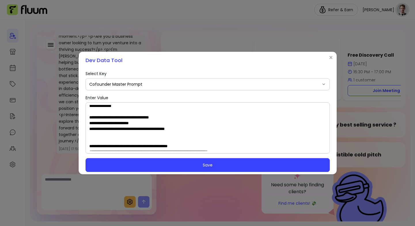
drag, startPoint x: 89, startPoint y: 109, endPoint x: 194, endPoint y: 132, distance: 107.3
click at [194, 132] on textarea "Enter Value" at bounding box center [207, 128] width 236 height 46
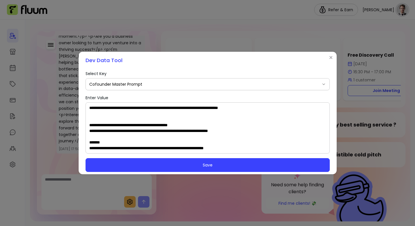
scroll to position [144, 0]
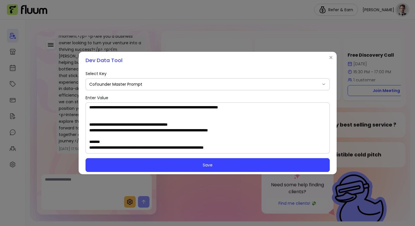
click at [151, 119] on textarea "Enter Value" at bounding box center [207, 128] width 236 height 46
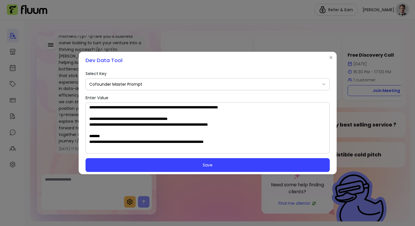
drag, startPoint x: 268, startPoint y: 125, endPoint x: 86, endPoint y: 119, distance: 181.3
click at [86, 119] on div at bounding box center [207, 127] width 244 height 51
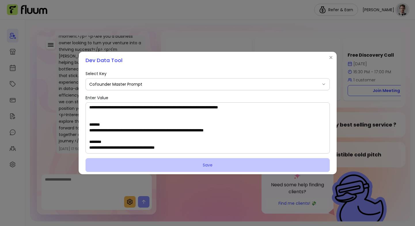
type textarea "**********"
click at [136, 167] on button "Save" at bounding box center [207, 165] width 244 height 14
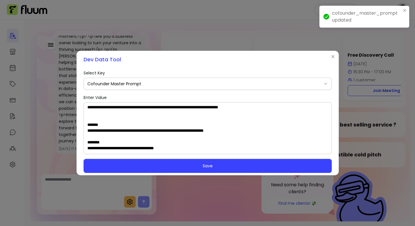
scroll to position [0, 0]
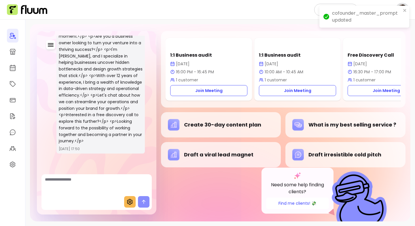
click at [128, 199] on icon at bounding box center [129, 201] width 7 height 7
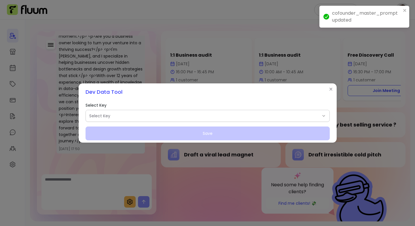
click at [108, 108] on div "**********" at bounding box center [207, 121] width 244 height 37
click at [108, 118] on span "Select Key" at bounding box center [204, 116] width 230 height 6
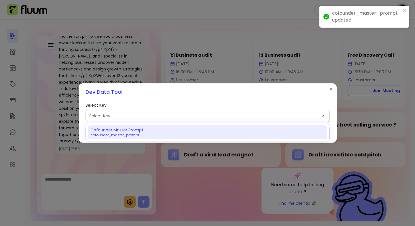
click at [107, 132] on span "Cofounder Master Prompt" at bounding box center [116, 130] width 53 height 6
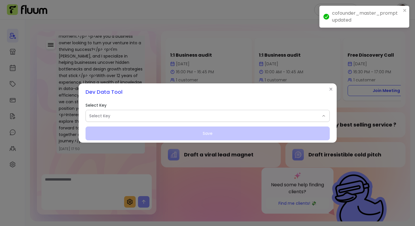
select select "**********"
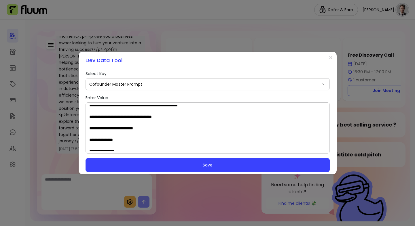
scroll to position [129, 0]
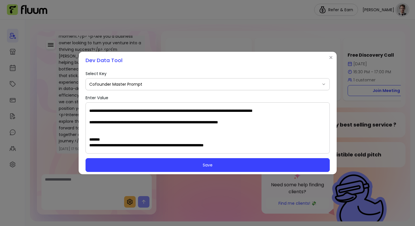
drag, startPoint x: 90, startPoint y: 132, endPoint x: 162, endPoint y: 130, distance: 72.5
click at [162, 130] on textarea "Enter Value" at bounding box center [207, 128] width 236 height 46
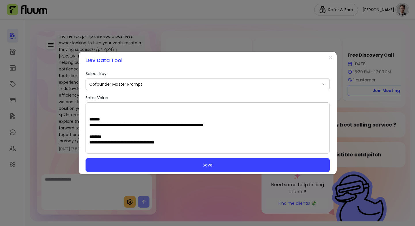
paste textarea "**********"
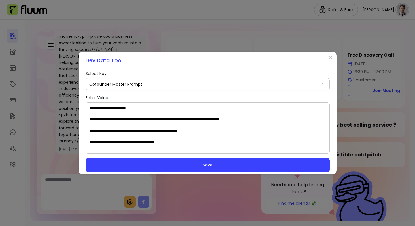
scroll to position [460, 0]
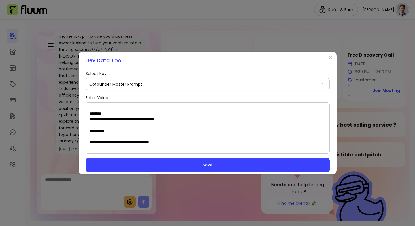
click at [179, 107] on textarea "Enter Value" at bounding box center [207, 128] width 236 height 46
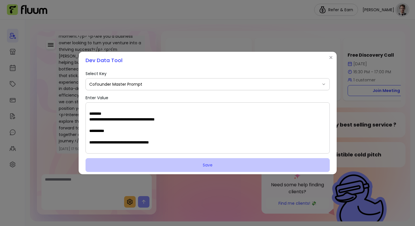
type textarea "**********"
click at [164, 162] on button "Save" at bounding box center [207, 165] width 244 height 14
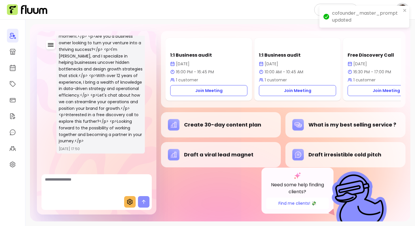
scroll to position [570, 0]
click at [51, 42] on icon "button" at bounding box center [50, 44] width 7 height 7
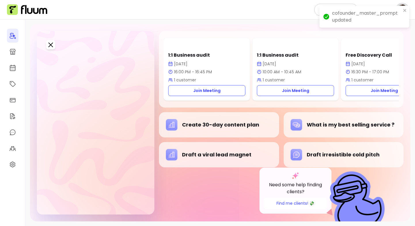
click at [66, 62] on span "New conversation" at bounding box center [79, 59] width 41 height 7
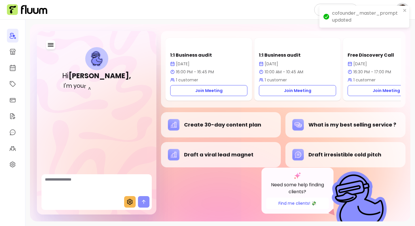
click at [96, 192] on textarea "Ask me anything..." at bounding box center [96, 185] width 103 height 17
type textarea "**********"
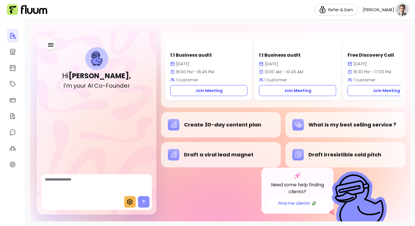
scroll to position [11, 0]
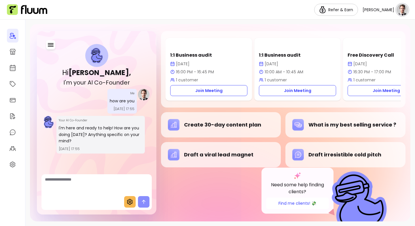
click at [79, 190] on textarea "Ask me anything..." at bounding box center [96, 185] width 103 height 17
click at [280, 200] on button "Find me clients! 💸" at bounding box center [297, 204] width 63 height 12
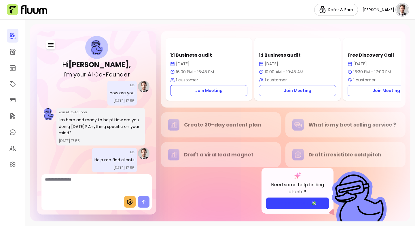
scroll to position [38, 0]
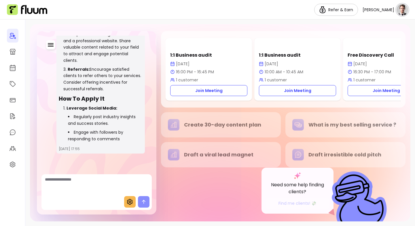
click at [413, 106] on div "Hi [PERSON_NAME] , I ' m y o u r A I C o - F o u n d e r Me how are you [DATE] …" at bounding box center [219, 123] width 389 height 207
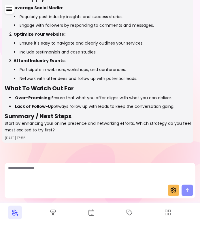
scroll to position [260, 0]
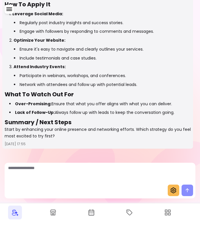
click at [48, 161] on div "Hi [PERSON_NAME] , I ' m y o u r A I C o - F o u n d e r Me how are you [DATE] …" at bounding box center [100, 101] width 200 height 203
click at [53, 135] on p "Start by enhancing your online presence and networking efforts. Which strategy …" at bounding box center [98, 132] width 186 height 13
click at [49, 134] on p "Start by enhancing your online presence and networking efforts. Which strategy …" at bounding box center [98, 132] width 186 height 13
click at [49, 135] on p "Start by enhancing your online presence and networking efforts. Which strategy …" at bounding box center [98, 132] width 186 height 13
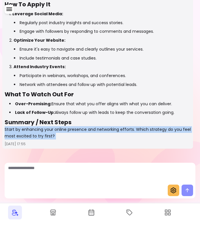
click at [49, 135] on p "Start by enhancing your online presence and networking efforts. Which strategy …" at bounding box center [98, 132] width 186 height 13
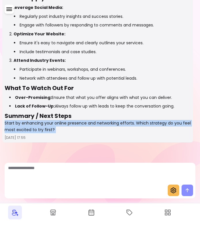
scroll to position [241, 0]
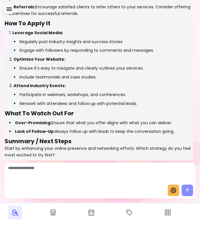
click at [64, 169] on textarea "Ask me anything..." at bounding box center [100, 173] width 184 height 17
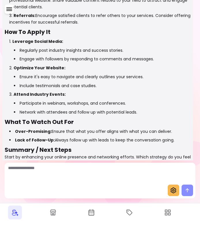
scroll to position [231, 0]
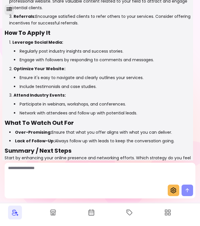
click at [13, 9] on button "button" at bounding box center [9, 9] width 9 height 9
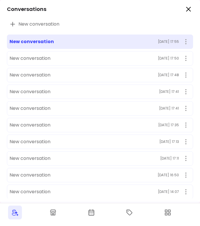
click at [13, 10] on p "Conversations" at bounding box center [26, 9] width 39 height 8
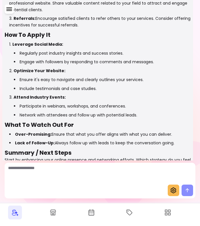
scroll to position [266, 0]
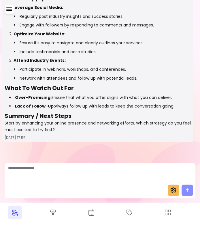
click at [71, 169] on textarea "Ask me anything..." at bounding box center [100, 173] width 184 height 17
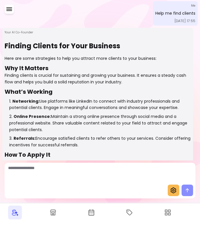
scroll to position [110, 0]
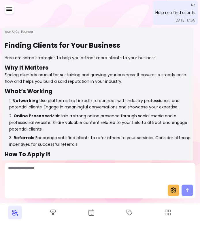
click at [66, 15] on div "Hi [PERSON_NAME] , I ' m y o u r A I C o - F o u n d e r Me how are you [DATE] …" at bounding box center [99, 103] width 195 height 427
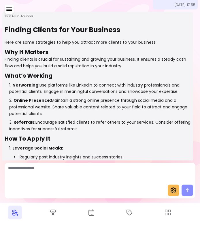
click at [56, 184] on div at bounding box center [100, 174] width 190 height 22
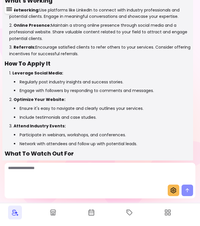
scroll to position [263, 0]
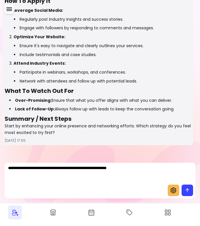
type textarea "**********"
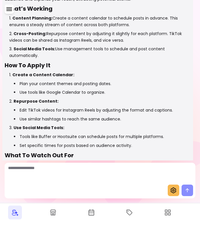
scroll to position [470, 0]
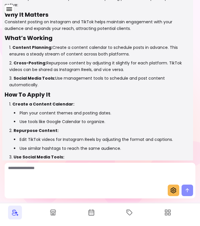
click at [169, 193] on span at bounding box center [173, 191] width 12 height 12
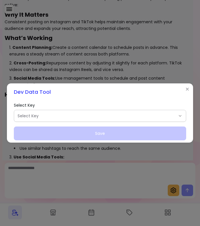
click at [97, 118] on span "Select Key" at bounding box center [97, 116] width 158 height 6
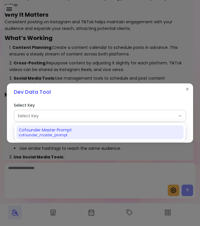
click at [77, 137] on span "cofounder_master_prompt" at bounding box center [97, 135] width 156 height 5
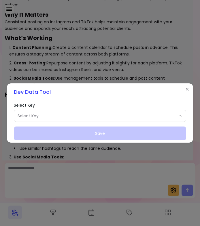
select select "**********"
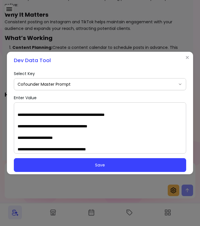
scroll to position [293, 0]
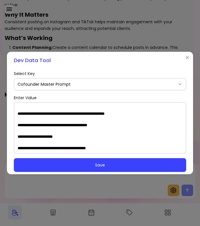
drag, startPoint x: 48, startPoint y: 124, endPoint x: 25, endPoint y: 124, distance: 23.0
click at [25, 124] on textarea "Enter Value" at bounding box center [100, 128] width 165 height 46
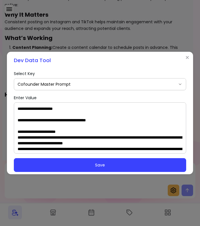
scroll to position [327, 0]
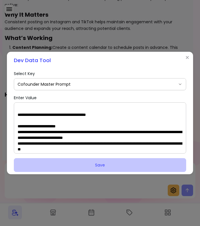
type textarea "**********"
click at [66, 163] on button "Save" at bounding box center [100, 165] width 172 height 14
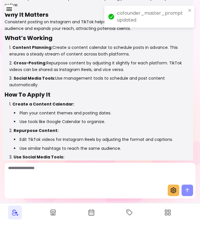
scroll to position [356, 0]
click at [56, 90] on div "Efficient Posting on Instagram & TikTok Here’s how you can streamline your soci…" at bounding box center [98, 111] width 186 height 261
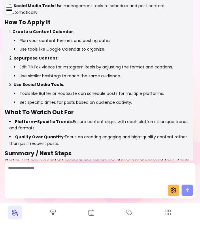
scroll to position [580, 0]
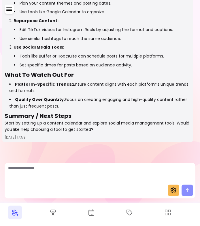
click at [37, 174] on textarea "Ask me anything..." at bounding box center [100, 173] width 184 height 17
type textarea "**********"
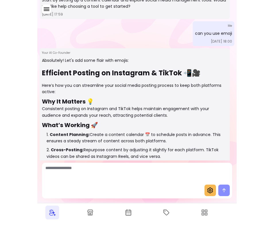
scroll to position [705, 0]
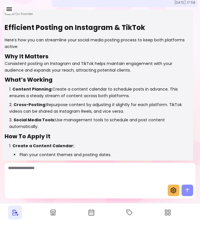
scroll to position [396, 0]
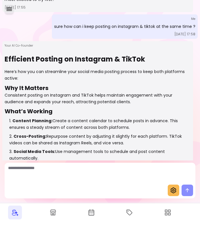
click at [10, 7] on icon "button" at bounding box center [9, 9] width 7 height 7
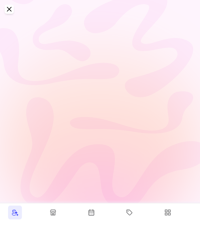
click at [24, 29] on div "New conversation" at bounding box center [99, 24] width 186 height 12
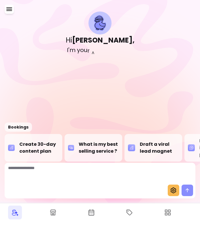
click at [39, 167] on textarea "Ask me anything..." at bounding box center [100, 173] width 184 height 17
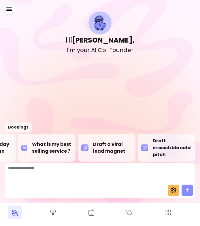
click at [169, 153] on div "Draft irresistible cold pitch" at bounding box center [166, 147] width 51 height 21
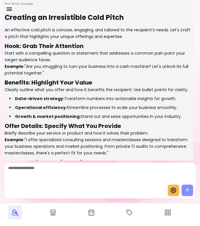
scroll to position [84, 0]
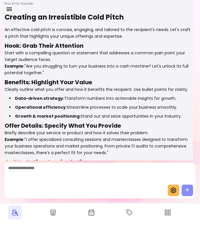
click at [171, 192] on icon at bounding box center [173, 191] width 6 height 6
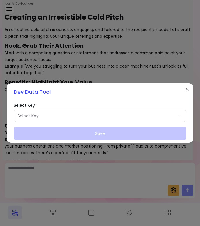
click at [73, 113] on span "Select Key" at bounding box center [97, 116] width 158 height 6
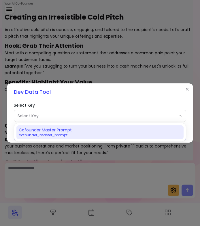
click at [62, 125] on li "Cofounder Master Prompt cofounder_master_prompt" at bounding box center [99, 132] width 167 height 14
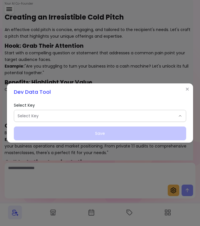
select select "**********"
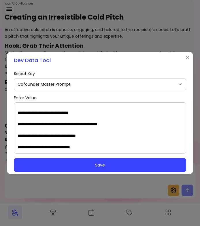
scroll to position [186, 0]
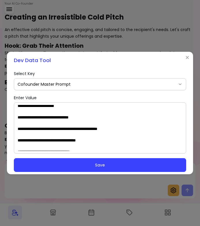
drag, startPoint x: 61, startPoint y: 107, endPoint x: 26, endPoint y: 118, distance: 36.8
click at [26, 118] on textarea "Enter Value" at bounding box center [100, 128] width 165 height 46
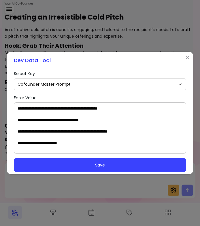
scroll to position [416, 0]
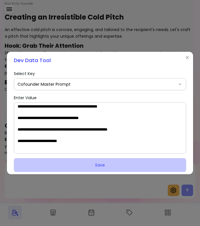
type textarea "**********"
click at [46, 167] on button "Save" at bounding box center [100, 165] width 172 height 14
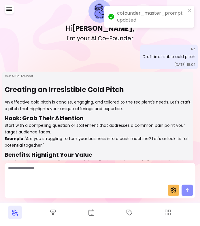
scroll to position [0, 0]
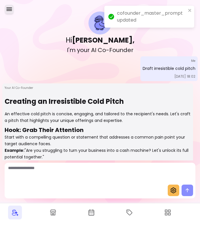
click at [7, 7] on icon "button" at bounding box center [9, 9] width 7 height 7
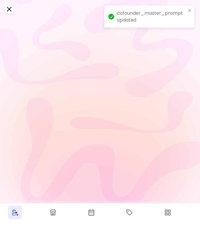
click at [28, 29] on div "New conversation" at bounding box center [99, 24] width 186 height 12
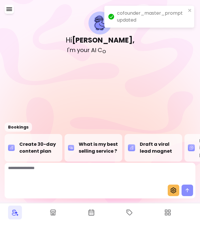
click at [39, 176] on textarea "Ask me anything..." at bounding box center [100, 173] width 184 height 17
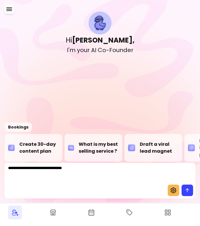
type textarea "**********"
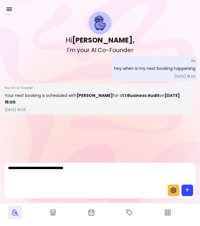
type textarea "**********"
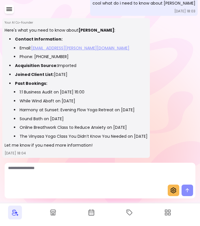
scroll to position [141, 0]
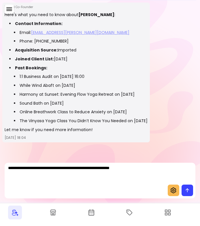
type textarea "**********"
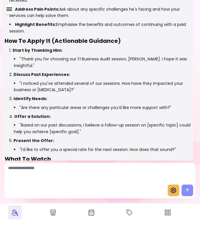
scroll to position [423, 0]
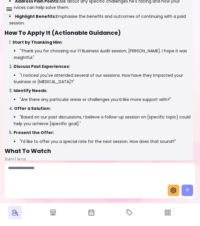
click at [174, 193] on icon at bounding box center [173, 190] width 7 height 7
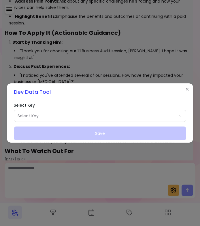
click at [76, 121] on button "Select Key" at bounding box center [99, 116] width 171 height 12
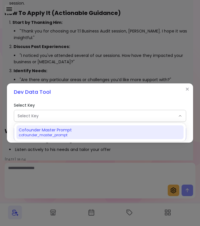
click at [70, 132] on span "Cofounder Master Prompt" at bounding box center [45, 130] width 53 height 6
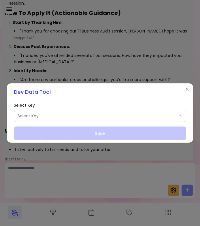
select select "**********"
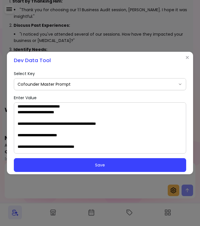
scroll to position [112, 0]
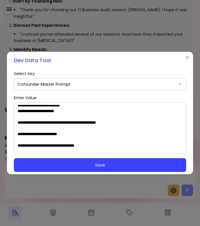
drag, startPoint x: 31, startPoint y: 133, endPoint x: 68, endPoint y: 134, distance: 36.8
click at [68, 134] on textarea "Enter Value" at bounding box center [100, 128] width 165 height 46
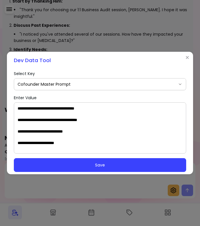
scroll to position [150, 0]
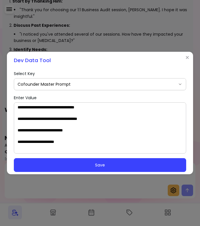
drag, startPoint x: 79, startPoint y: 118, endPoint x: 56, endPoint y: 119, distance: 22.7
click at [56, 119] on textarea "Enter Value" at bounding box center [100, 128] width 165 height 46
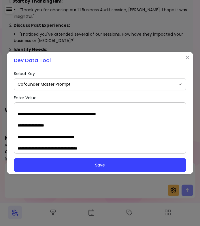
scroll to position [120, 0]
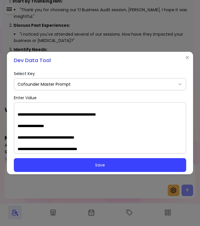
click at [25, 125] on textarea "Enter Value" at bounding box center [100, 128] width 165 height 46
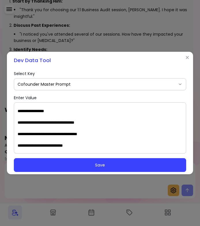
scroll to position [172, 0]
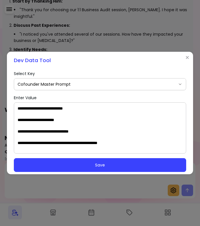
drag, startPoint x: 91, startPoint y: 132, endPoint x: 55, endPoint y: 132, distance: 36.0
click at [55, 132] on textarea "Enter Value" at bounding box center [100, 128] width 165 height 46
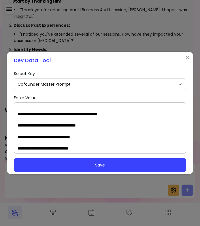
scroll to position [212, 0]
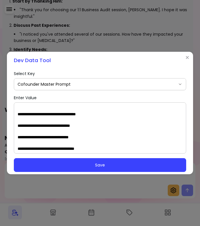
drag, startPoint x: 58, startPoint y: 136, endPoint x: 114, endPoint y: 136, distance: 57.0
click at [114, 136] on textarea "Enter Value" at bounding box center [100, 128] width 165 height 46
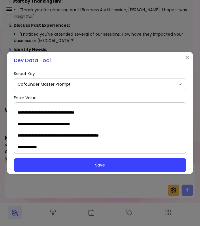
scroll to position [252, 0]
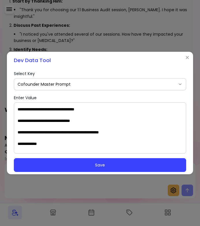
drag, startPoint x: 72, startPoint y: 132, endPoint x: 101, endPoint y: 132, distance: 28.8
click at [101, 132] on textarea "Enter Value" at bounding box center [100, 128] width 165 height 46
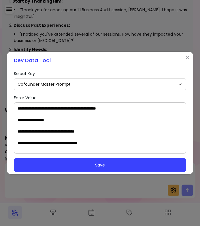
scroll to position [126, 0]
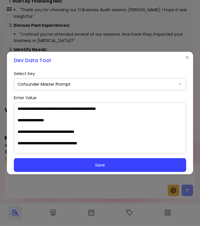
click at [27, 120] on textarea "Enter Value" at bounding box center [100, 128] width 165 height 46
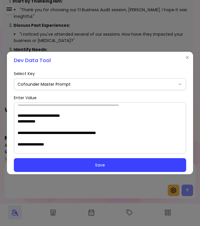
scroll to position [111, 0]
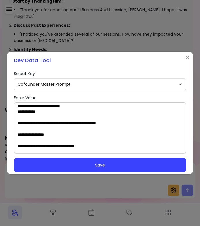
drag, startPoint x: 121, startPoint y: 112, endPoint x: 15, endPoint y: 126, distance: 106.7
click at [15, 126] on div at bounding box center [100, 127] width 172 height 51
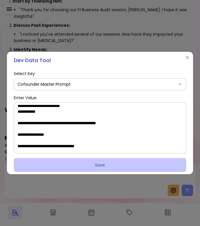
type textarea "**********"
click at [50, 168] on button "Save" at bounding box center [100, 165] width 172 height 14
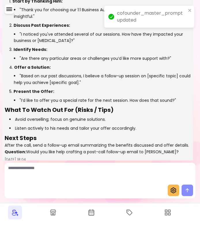
scroll to position [117, 0]
click at [58, 180] on textarea "Ask me anything..." at bounding box center [100, 173] width 184 height 17
click at [168, 192] on span at bounding box center [173, 191] width 12 height 12
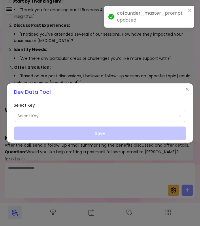
click at [62, 114] on span "Select Key" at bounding box center [97, 116] width 158 height 6
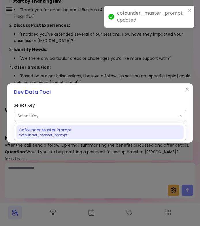
click at [51, 128] on span "Cofounder Master Prompt" at bounding box center [45, 130] width 53 height 6
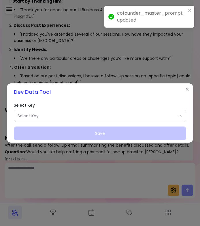
select select "**********"
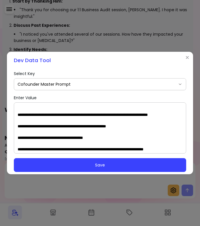
scroll to position [34, 0]
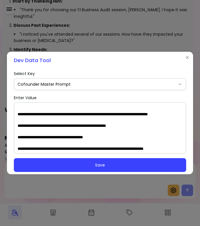
drag, startPoint x: 19, startPoint y: 113, endPoint x: 29, endPoint y: 124, distance: 15.3
click at [29, 124] on textarea "Enter Value" at bounding box center [100, 128] width 165 height 46
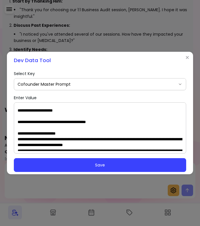
scroll to position [334, 0]
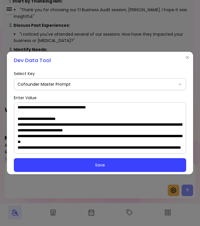
drag, startPoint x: 18, startPoint y: 122, endPoint x: 124, endPoint y: 114, distance: 106.4
click at [124, 114] on textarea "Enter Value" at bounding box center [100, 128] width 165 height 46
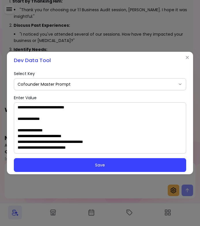
scroll to position [127, 0]
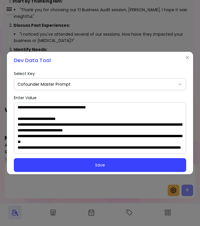
paste textarea "**********"
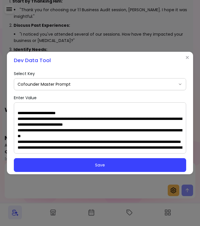
type textarea "**********"
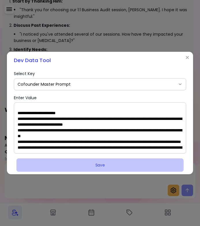
click at [106, 167] on button "Save" at bounding box center [99, 165] width 167 height 14
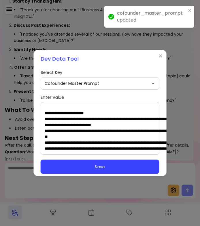
scroll to position [0, 0]
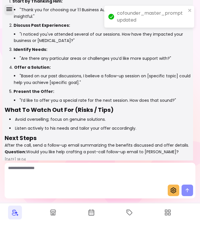
click at [11, 11] on icon "button" at bounding box center [9, 8] width 6 height 3
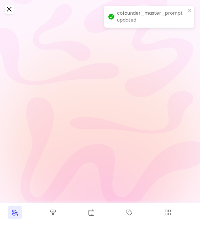
click at [24, 27] on span "New conversation" at bounding box center [38, 24] width 41 height 7
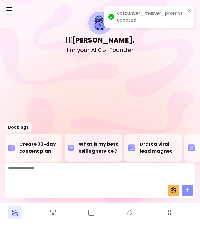
click at [93, 153] on div "What is my best selling service ?" at bounding box center [93, 148] width 51 height 14
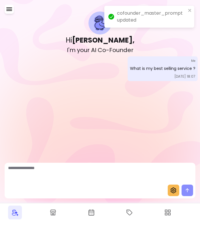
click at [75, 175] on textarea "Ask me anything..." at bounding box center [100, 173] width 184 height 17
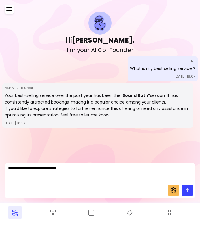
type textarea "**********"
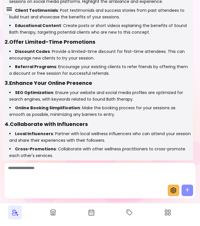
scroll to position [270, 0]
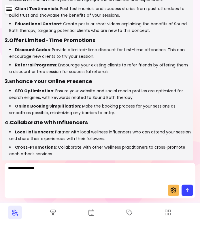
type textarea "**********"
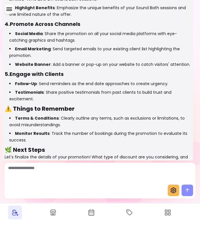
scroll to position [807, 0]
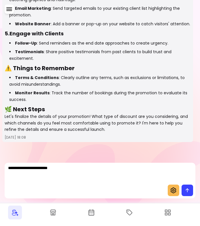
type textarea "**********"
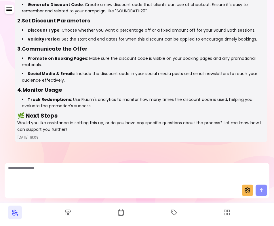
scroll to position [921, 0]
click at [248, 187] on span at bounding box center [248, 191] width 12 height 12
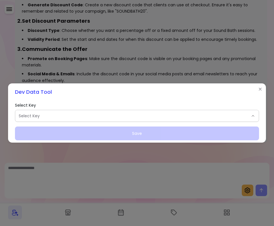
click at [140, 110] on button "Select Key" at bounding box center [136, 116] width 243 height 12
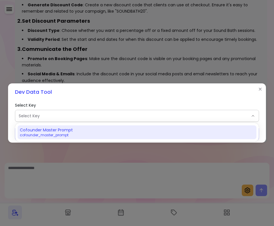
click at [133, 133] on span "cofounder_master_prompt" at bounding box center [134, 135] width 228 height 5
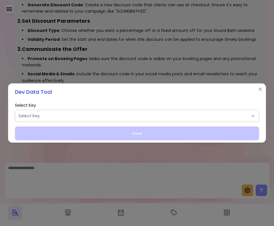
select select "**********"
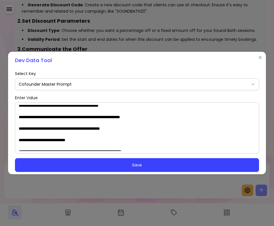
scroll to position [88, 0]
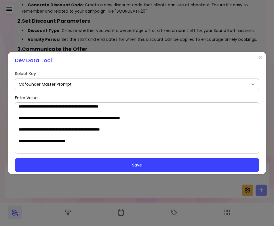
drag, startPoint x: 18, startPoint y: 117, endPoint x: 68, endPoint y: 129, distance: 51.1
click at [68, 129] on div at bounding box center [137, 127] width 244 height 51
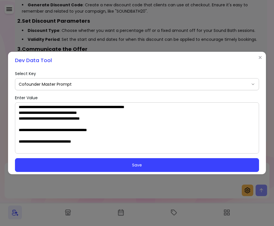
scroll to position [283, 0]
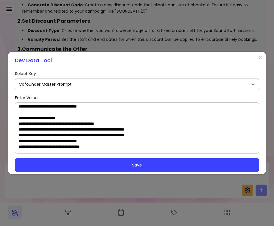
click at [41, 126] on textarea "Enter Value" at bounding box center [137, 128] width 236 height 46
click at [89, 134] on textarea "Enter Value" at bounding box center [137, 128] width 236 height 46
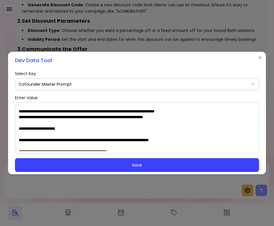
scroll to position [3, 0]
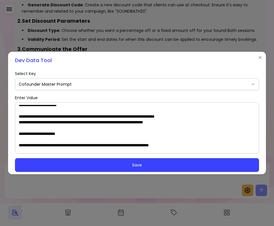
click at [71, 134] on textarea "Enter Value" at bounding box center [137, 128] width 236 height 46
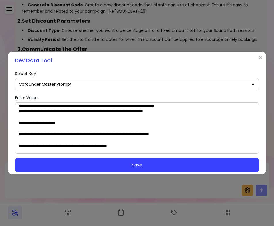
scroll to position [0, 0]
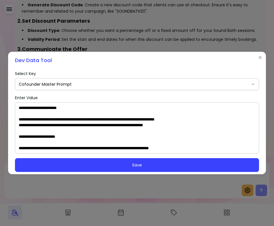
click at [18, 135] on div at bounding box center [137, 127] width 244 height 51
click at [36, 133] on textarea "Enter Value" at bounding box center [137, 128] width 236 height 46
click at [20, 137] on textarea "Enter Value" at bounding box center [137, 128] width 236 height 46
paste textarea "**********"
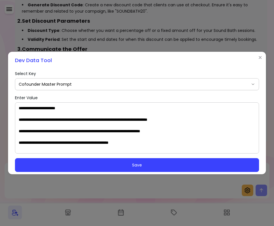
scroll to position [236, 0]
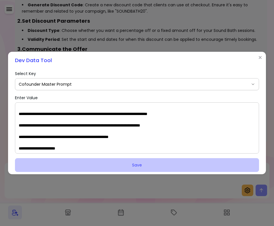
type textarea "**********"
click at [113, 163] on button "Save" at bounding box center [137, 165] width 244 height 14
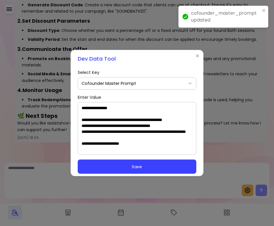
scroll to position [0, 0]
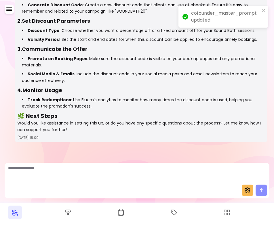
click at [5, 13] on button "button" at bounding box center [9, 9] width 9 height 9
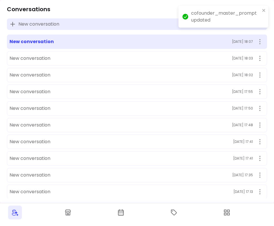
click at [28, 23] on span "New conversation" at bounding box center [38, 24] width 41 height 7
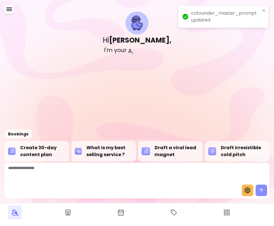
click at [73, 178] on textarea "Ask me anything..." at bounding box center [137, 173] width 258 height 17
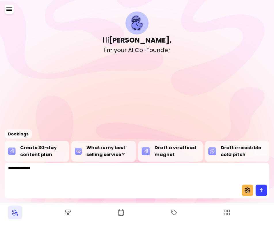
type textarea "**********"
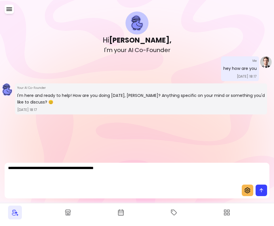
type textarea "**********"
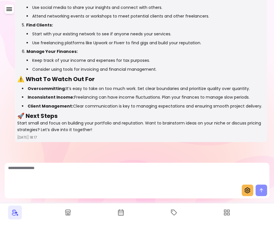
click at [58, 122] on p "Start small and focus on building your portfolio and reputation. Want to brains…" at bounding box center [140, 126] width 247 height 13
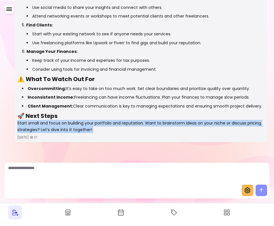
click at [109, 133] on div "Your AI Co-Founder Starting as a freelancer can be an exciting journey! Let's b…" at bounding box center [141, 0] width 252 height 284
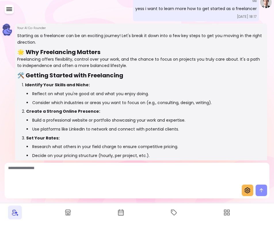
scroll to position [117, 0]
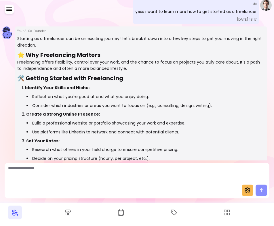
click at [76, 49] on div "Starting as a freelancer can be an exciting journey! Let's break it down into a…" at bounding box center [140, 168] width 247 height 266
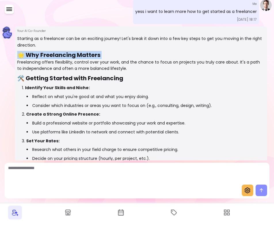
click at [65, 57] on h2 "🌟 Why Freelancing Matters" at bounding box center [140, 55] width 247 height 8
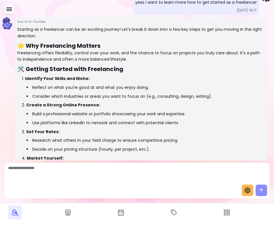
scroll to position [128, 0]
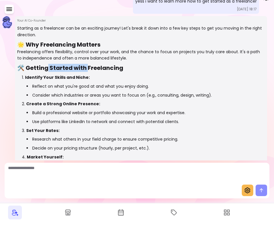
drag, startPoint x: 45, startPoint y: 65, endPoint x: 85, endPoint y: 66, distance: 39.1
click at [85, 66] on h2 "🛠️ Getting Started with Freelancing" at bounding box center [140, 68] width 247 height 8
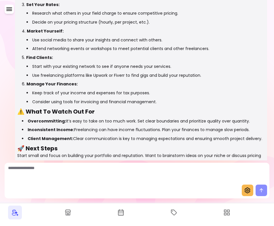
scroll to position [286, 0]
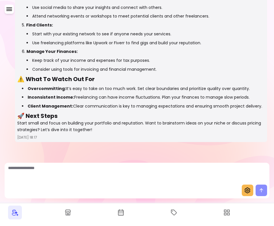
click at [56, 176] on textarea "Ask me anything..." at bounding box center [137, 173] width 258 height 17
click at [65, 176] on textarea "Ask me anything..." at bounding box center [137, 173] width 258 height 17
type textarea "**********"
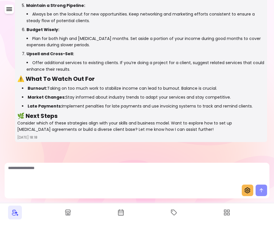
click at [246, 188] on icon at bounding box center [248, 191] width 6 height 6
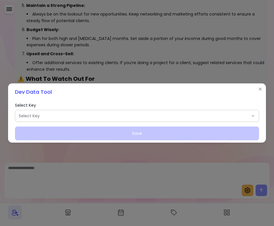
click at [87, 119] on span "Select Key" at bounding box center [134, 116] width 230 height 6
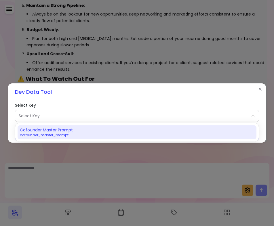
click at [41, 132] on span "Cofounder Master Prompt" at bounding box center [46, 130] width 53 height 6
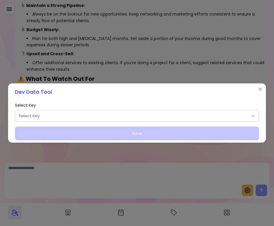
select select "**********"
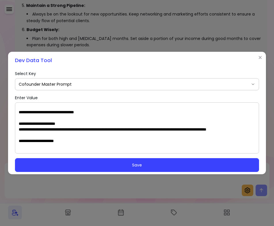
scroll to position [895, 0]
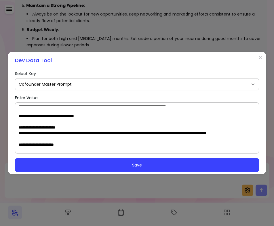
click at [106, 113] on textarea "Enter Value" at bounding box center [137, 128] width 236 height 46
click at [103, 117] on textarea "Enter Value" at bounding box center [137, 128] width 236 height 46
drag, startPoint x: 97, startPoint y: 117, endPoint x: 20, endPoint y: 117, distance: 77.1
click at [20, 117] on textarea "Enter Value" at bounding box center [137, 128] width 236 height 46
paste textarea "**********"
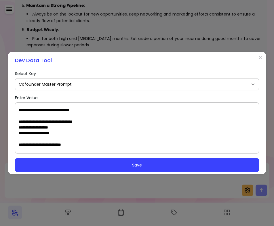
scroll to position [1179, 0]
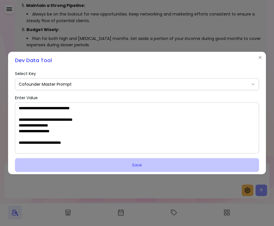
type textarea "**********"
click at [55, 160] on button "Save" at bounding box center [137, 165] width 244 height 14
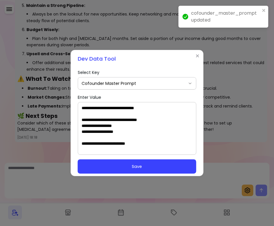
scroll to position [0, 0]
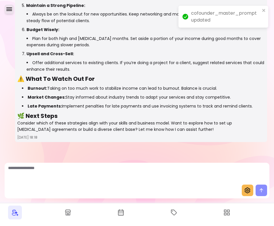
click at [11, 11] on icon "button" at bounding box center [9, 9] width 7 height 7
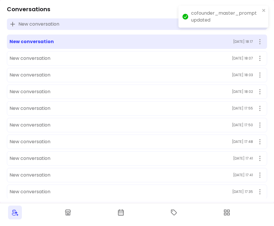
click at [22, 24] on span "New conversation" at bounding box center [38, 24] width 41 height 7
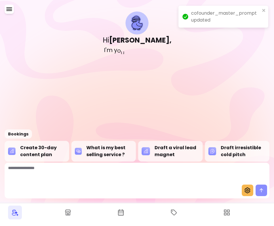
click at [50, 170] on textarea "Ask me anything..." at bounding box center [137, 173] width 258 height 17
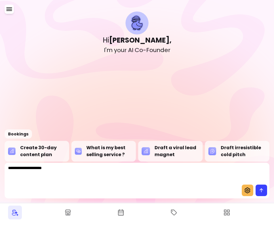
type textarea "**********"
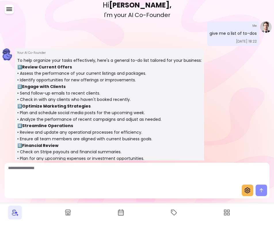
scroll to position [36, 0]
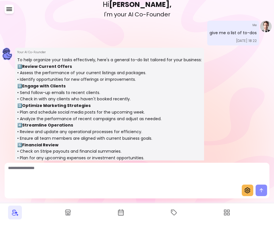
click at [79, 178] on textarea "Ask me anything..." at bounding box center [137, 173] width 258 height 17
type textarea "**********"
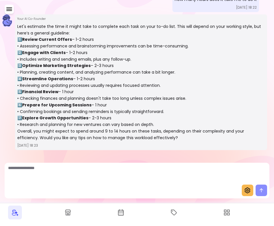
scroll to position [267, 0]
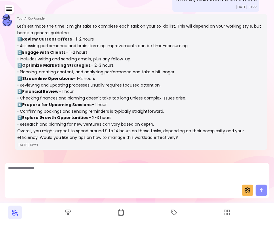
click at [105, 177] on textarea "Ask me anything..." at bounding box center [137, 173] width 258 height 17
type textarea "**********"
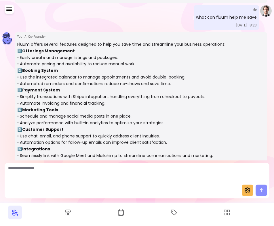
scroll to position [413, 0]
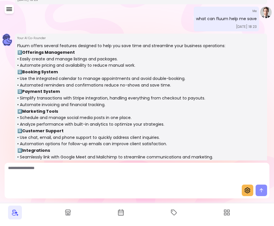
click at [246, 190] on icon at bounding box center [247, 190] width 7 height 7
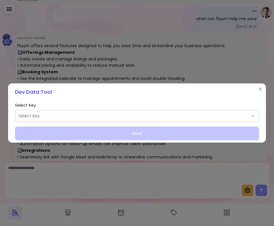
click at [167, 110] on div "**********" at bounding box center [137, 121] width 244 height 37
click at [163, 116] on span "Select Key" at bounding box center [134, 116] width 230 height 6
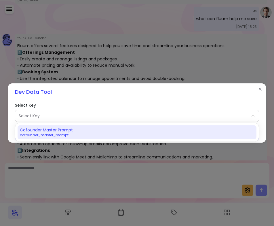
click at [114, 131] on div "Cofounder Master Prompt cofounder_master_prompt" at bounding box center [134, 132] width 228 height 10
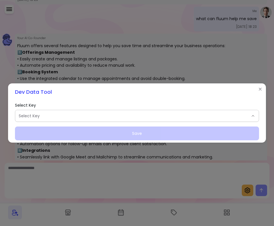
select select "**********"
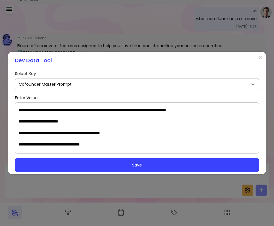
scroll to position [883, 0]
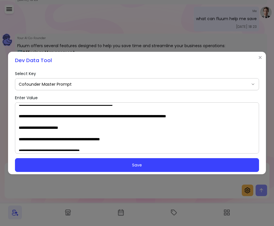
click at [228, 111] on textarea "Enter Value" at bounding box center [137, 128] width 236 height 46
click at [228, 112] on textarea "Enter Value" at bounding box center [137, 128] width 236 height 46
click at [225, 117] on textarea "Enter Value" at bounding box center [137, 128] width 236 height 46
paste textarea "**********"
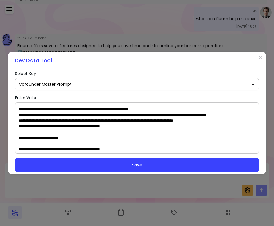
scroll to position [908, 0]
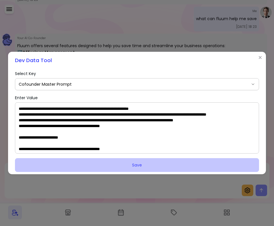
type textarea "**********"
click at [120, 168] on button "Save" at bounding box center [137, 165] width 244 height 14
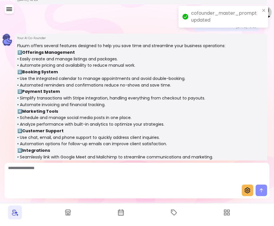
scroll to position [1132, 0]
click at [9, 7] on icon "button" at bounding box center [9, 9] width 7 height 7
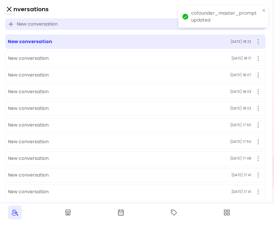
click at [36, 26] on span "New conversation" at bounding box center [37, 24] width 41 height 7
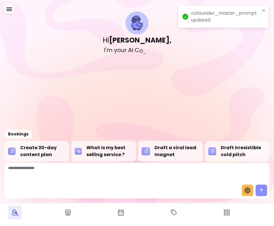
click at [53, 184] on div at bounding box center [137, 174] width 265 height 22
click at [115, 147] on div "What is my best selling service ?" at bounding box center [104, 151] width 58 height 14
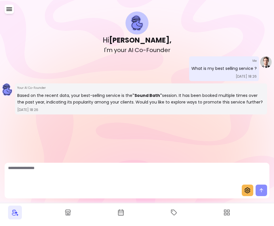
click at [146, 190] on div at bounding box center [137, 192] width 265 height 14
click at [140, 184] on div at bounding box center [137, 174] width 265 height 22
click at [64, 176] on textarea "Ask me anything..." at bounding box center [137, 173] width 258 height 17
click at [80, 97] on p "Based on the recent data, your best-selling service is the "Sound Bath" session…" at bounding box center [140, 98] width 247 height 13
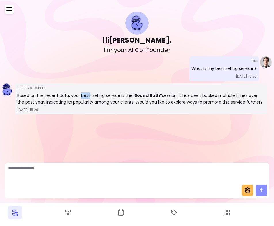
click at [80, 97] on p "Based on the recent data, your best-selling service is the "Sound Bath" session…" at bounding box center [140, 98] width 247 height 13
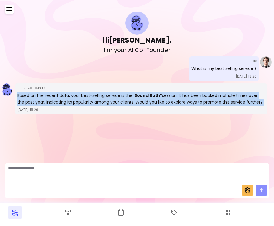
click at [80, 97] on p "Based on the recent data, your best-selling service is the "Sound Bath" session…" at bounding box center [140, 98] width 247 height 13
click at [109, 102] on p "Based on the recent data, your best-selling service is the "Sound Bath" session…" at bounding box center [140, 98] width 247 height 13
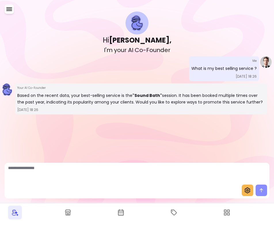
click at [176, 116] on div "Hi [PERSON_NAME] , I ' m y o u r A I C o - F o u n d e r Me What is my best sel…" at bounding box center [136, 66] width 269 height 133
click at [40, 172] on textarea "Ask me anything..." at bounding box center [137, 173] width 258 height 17
type textarea "**********"
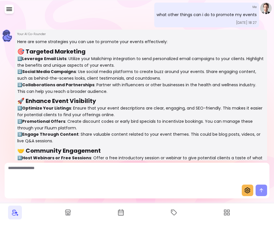
scroll to position [116, 0]
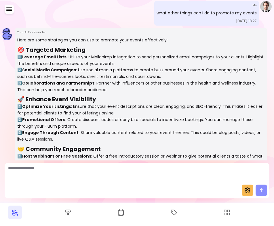
click at [247, 189] on icon at bounding box center [247, 190] width 7 height 7
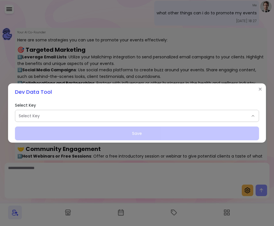
click at [108, 116] on span "Select Key" at bounding box center [134, 116] width 230 height 6
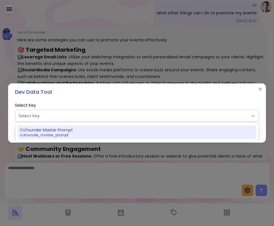
click at [80, 131] on div "Cofounder Master Prompt cofounder_master_prompt" at bounding box center [134, 132] width 228 height 10
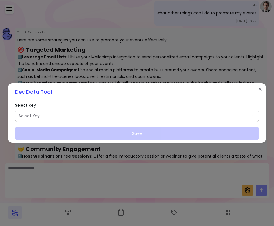
select select "**********"
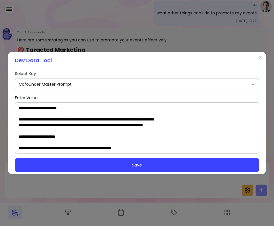
click at [87, 132] on textarea "Enter Value" at bounding box center [137, 128] width 236 height 46
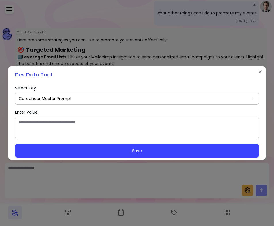
click at [56, 126] on textarea "Enter Value" at bounding box center [137, 127] width 236 height 17
paste textarea "**********"
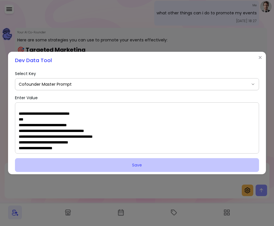
type textarea "**********"
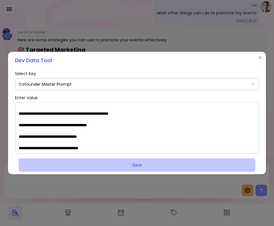
click at [78, 167] on button "Save" at bounding box center [137, 165] width 237 height 14
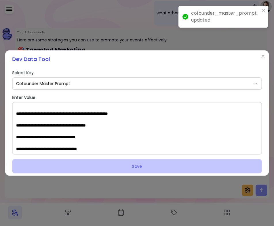
scroll to position [0, 0]
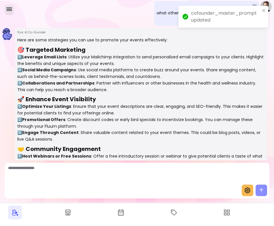
click at [10, 8] on icon "button" at bounding box center [9, 9] width 7 height 7
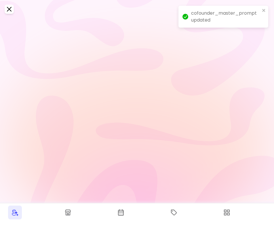
click at [32, 27] on span "New conversation" at bounding box center [38, 24] width 41 height 7
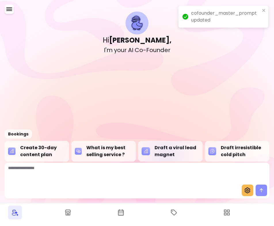
click at [166, 154] on div "Draft a viral lead magnet" at bounding box center [171, 151] width 58 height 14
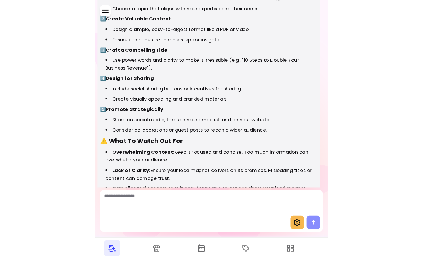
scroll to position [299, 0]
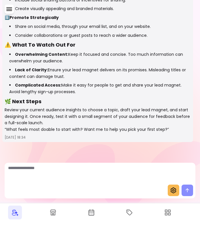
click at [171, 189] on icon at bounding box center [173, 190] width 7 height 7
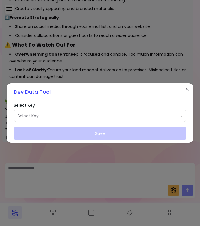
click at [77, 113] on span "Select Key" at bounding box center [97, 116] width 158 height 6
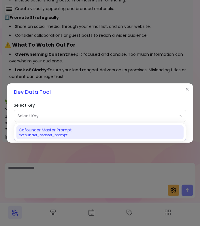
click at [47, 135] on span "cofounder_master_prompt" at bounding box center [97, 135] width 156 height 5
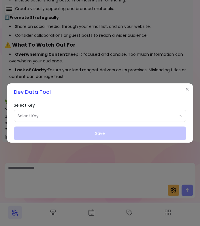
select select "**********"
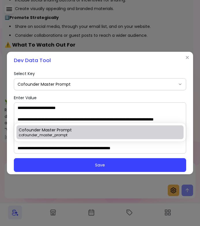
type textarea "**********"
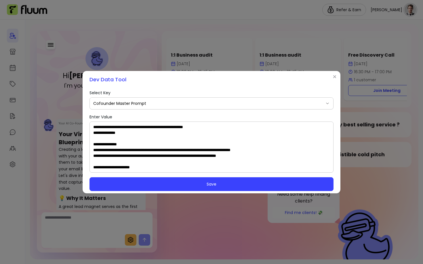
scroll to position [508, 0]
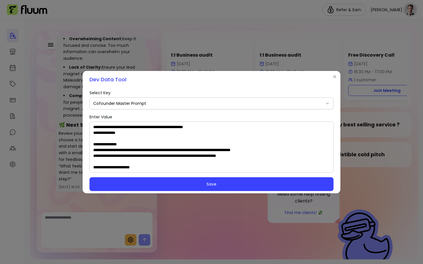
click at [121, 138] on textarea "Enter Value" at bounding box center [211, 147] width 236 height 46
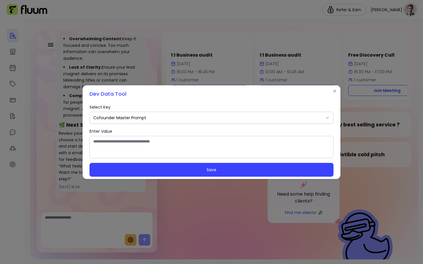
paste textarea "**********"
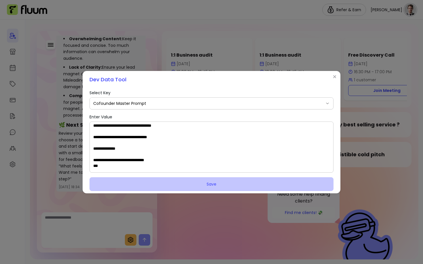
scroll to position [1709, 0]
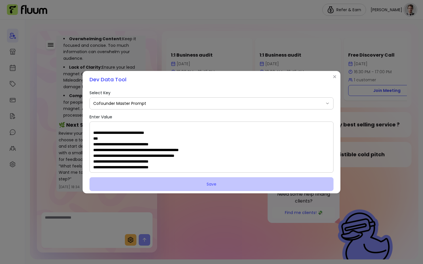
type textarea "**********"
click at [130, 183] on button "Save" at bounding box center [211, 184] width 237 height 14
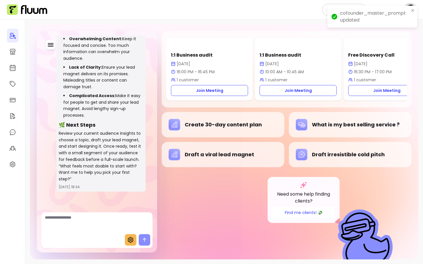
scroll to position [1910, 0]
click at [48, 46] on icon "button" at bounding box center [50, 44] width 7 height 7
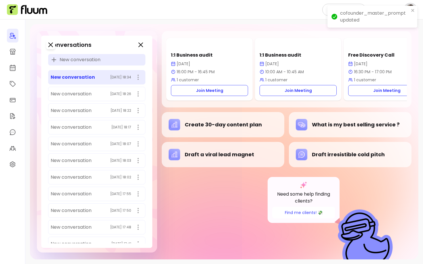
click at [60, 64] on div "New conversation" at bounding box center [96, 60] width 97 height 12
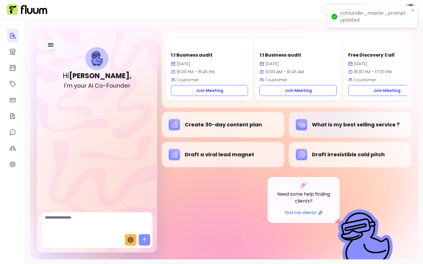
click at [324, 130] on div "What is my best selling service ?" at bounding box center [350, 125] width 109 height 12
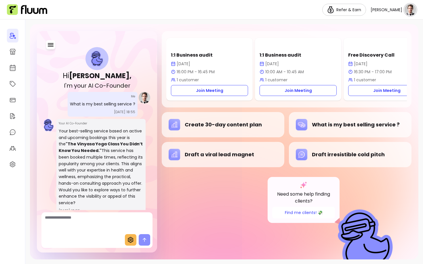
scroll to position [30, 0]
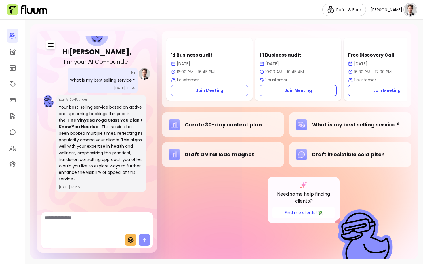
click at [79, 226] on textarea "Ask me anything..." at bounding box center [97, 223] width 104 height 17
click at [49, 47] on icon "button" at bounding box center [50, 44] width 7 height 7
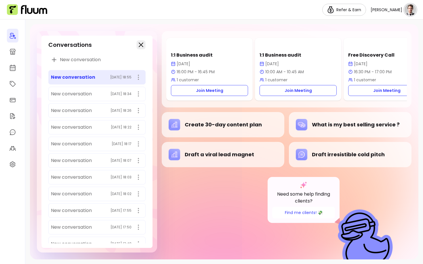
click at [140, 42] on icon "button" at bounding box center [140, 44] width 7 height 7
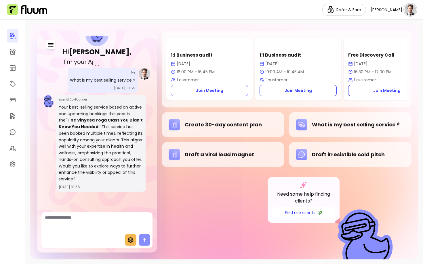
click at [133, 226] on div at bounding box center [96, 241] width 111 height 14
click at [132, 226] on icon at bounding box center [130, 240] width 7 height 7
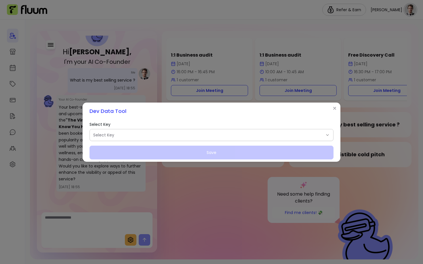
click at [130, 137] on span "Select Key" at bounding box center [208, 135] width 230 height 6
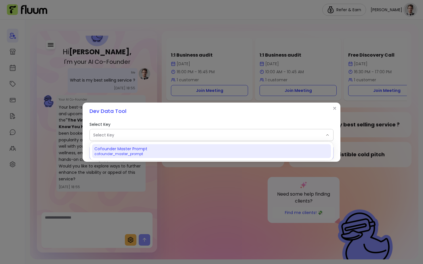
click at [130, 147] on span "Cofounder Master Prompt" at bounding box center [120, 149] width 53 height 6
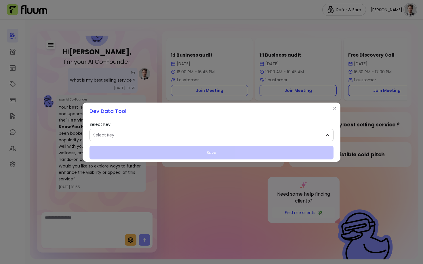
select select "**********"
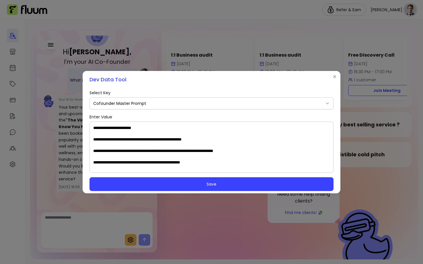
scroll to position [149, 0]
drag, startPoint x: 117, startPoint y: 139, endPoint x: 140, endPoint y: 138, distance: 23.0
click at [140, 138] on textarea "Enter Value" at bounding box center [211, 147] width 236 height 46
click at [210, 140] on textarea "Enter Value" at bounding box center [211, 147] width 236 height 46
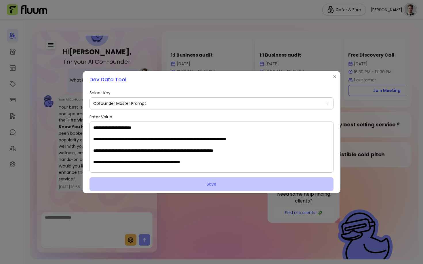
type textarea "**********"
click at [180, 184] on button "Save" at bounding box center [211, 184] width 237 height 14
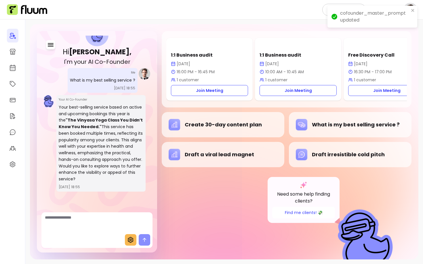
scroll to position [184, 0]
click at [55, 45] on div "Hi [PERSON_NAME] , I ' m y o u r A I C o - F o u n d e r" at bounding box center [97, 44] width 106 height 43
click at [50, 44] on icon "button" at bounding box center [50, 44] width 7 height 7
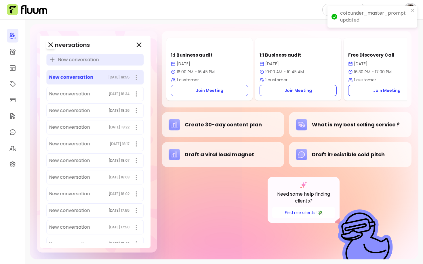
click at [81, 60] on span "New conversation" at bounding box center [78, 59] width 41 height 7
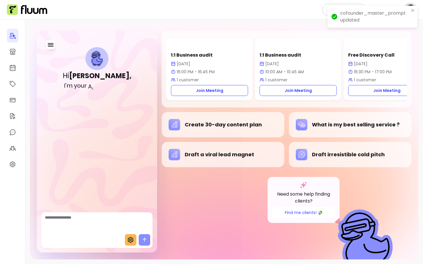
click at [88, 226] on textarea "Ask me anything..." at bounding box center [97, 223] width 104 height 17
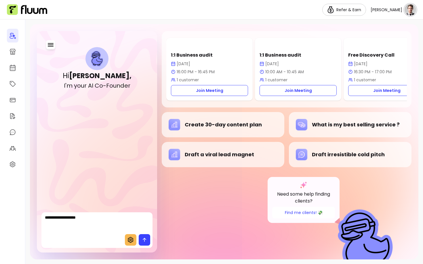
type textarea "**********"
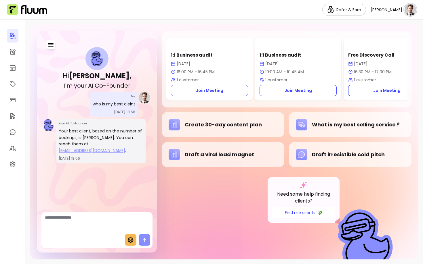
click at [82, 214] on div at bounding box center [96, 224] width 111 height 22
type textarea "**********"
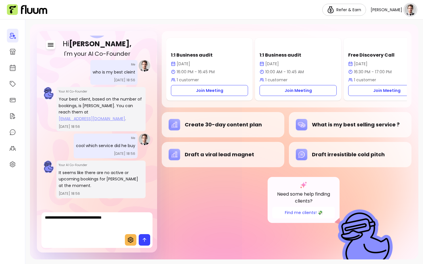
type textarea "**********"
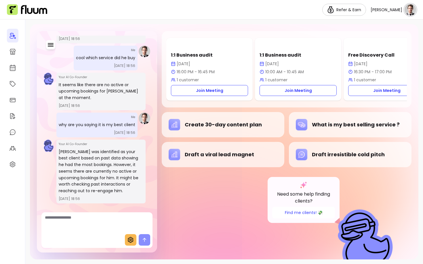
scroll to position [120, 0]
type textarea "**********"
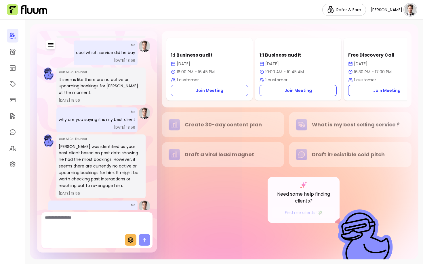
scroll to position [199, 0]
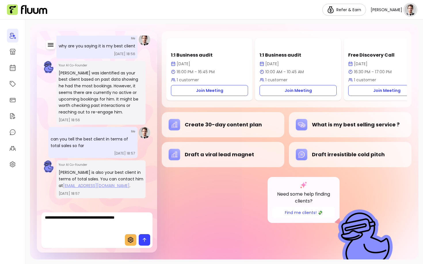
type textarea "**********"
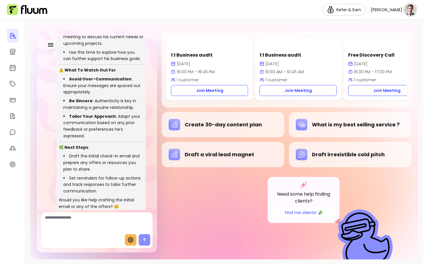
scroll to position [681, 0]
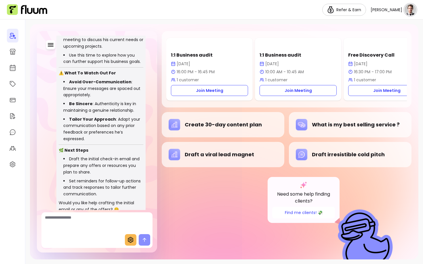
click at [79, 221] on textarea "Ask me anything..." at bounding box center [97, 223] width 104 height 17
type textarea "**********"
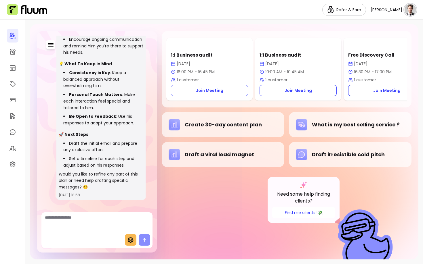
scroll to position [1188, 0]
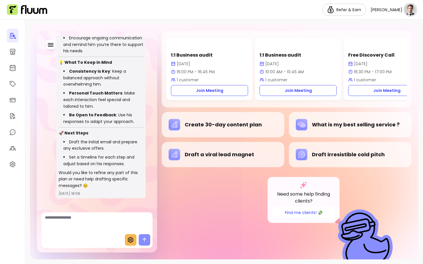
click at [101, 221] on textarea "Ask me anything..." at bounding box center [97, 223] width 104 height 17
type textarea "**********"
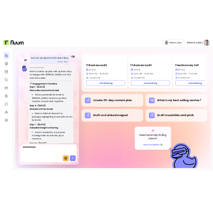
scroll to position [1366, 0]
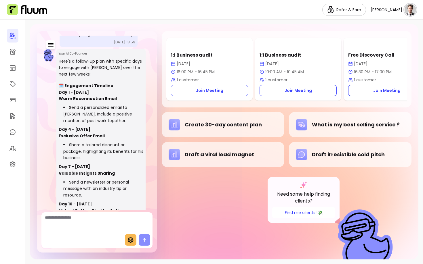
click at [1, 112] on div at bounding box center [12, 142] width 25 height 245
click at [0, 28] on div at bounding box center [12, 142] width 25 height 245
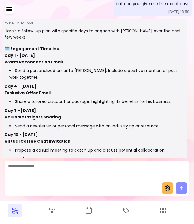
scroll to position [994, 0]
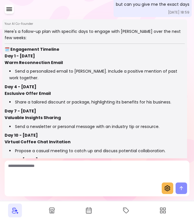
click at [163, 190] on span at bounding box center [167, 188] width 12 height 12
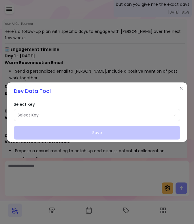
click at [62, 113] on span "Select Key" at bounding box center [94, 115] width 152 height 6
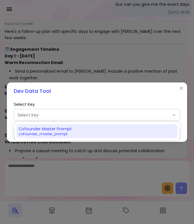
click at [49, 135] on span "cofounder_master_prompt" at bounding box center [94, 133] width 150 height 5
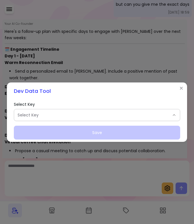
select select "**********"
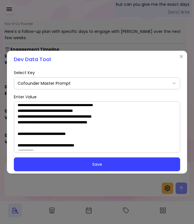
scroll to position [707, 0]
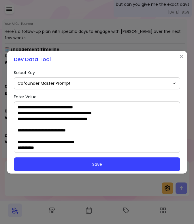
click at [132, 120] on textarea "Enter Value" at bounding box center [97, 127] width 158 height 46
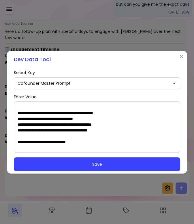
paste textarea "**********"
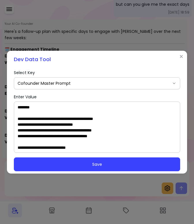
scroll to position [978, 0]
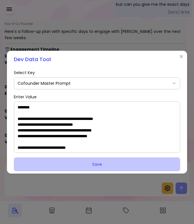
type textarea "**********"
click at [96, 161] on button "Save" at bounding box center [96, 164] width 161 height 14
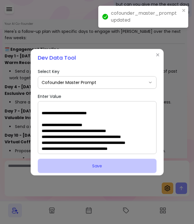
scroll to position [0, 0]
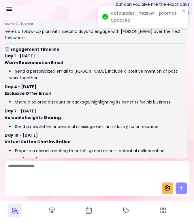
click at [6, 11] on icon "button" at bounding box center [9, 9] width 7 height 7
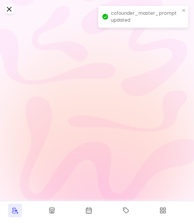
click at [34, 25] on span "New conversation" at bounding box center [38, 24] width 41 height 7
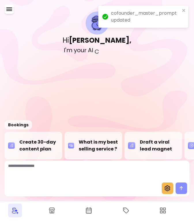
click at [32, 173] on textarea "Ask me anything..." at bounding box center [96, 171] width 177 height 17
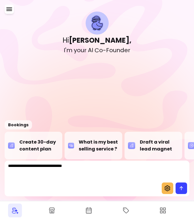
type textarea "**********"
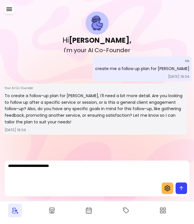
type textarea "**********"
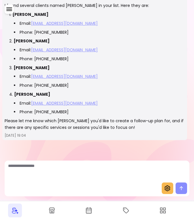
click at [68, 167] on textarea "Ask me anything..." at bounding box center [96, 171] width 177 height 17
type textarea "**********"
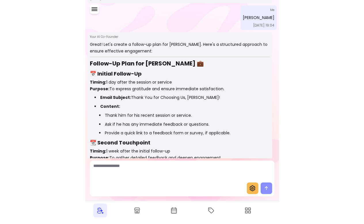
scroll to position [307, 0]
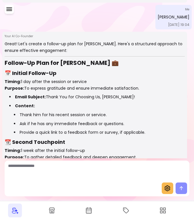
click at [1, 75] on div "Hi [PERSON_NAME] , I ' m y o u r A I C o - F o u n d e r Me create me a follow …" at bounding box center [97, 79] width 194 height 158
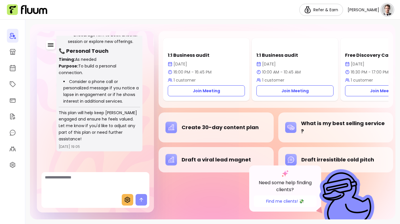
scroll to position [821, 0]
click at [82, 186] on textarea "Ask me anything..." at bounding box center [95, 182] width 101 height 17
type textarea "**********"
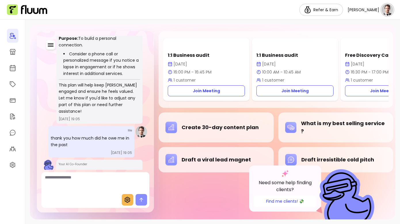
scroll to position [914, 0]
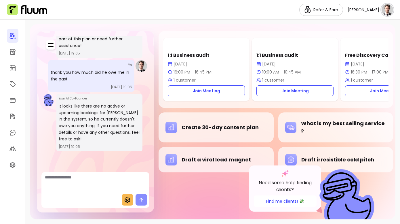
click at [84, 192] on div at bounding box center [95, 183] width 108 height 22
type textarea "**********"
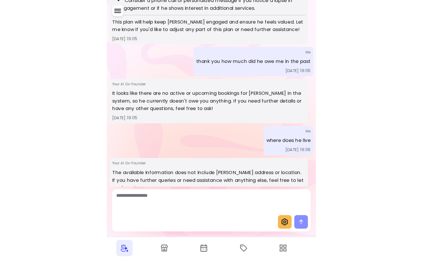
scroll to position [640, 0]
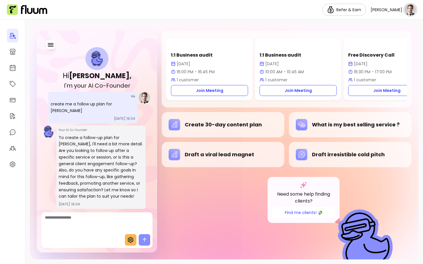
click at [130, 226] on icon at bounding box center [131, 240] width 6 height 6
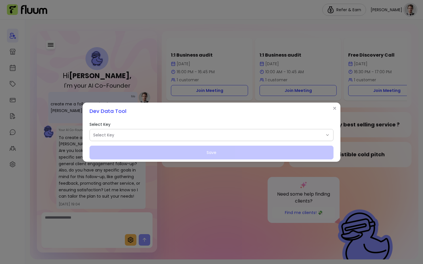
click at [145, 136] on span "Select Key" at bounding box center [208, 135] width 230 height 6
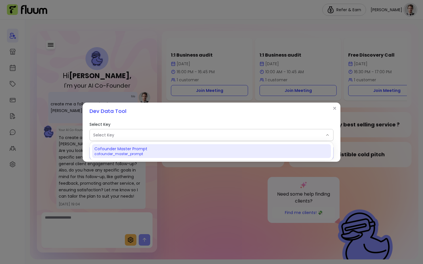
click at [144, 151] on span "Cofounder Master Prompt" at bounding box center [120, 149] width 53 height 6
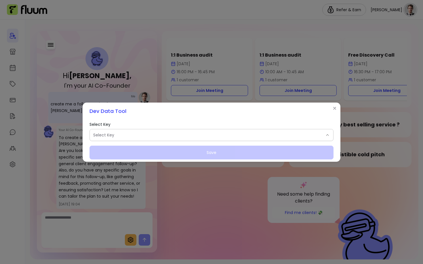
select select "**********"
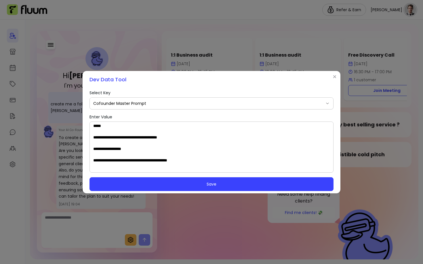
scroll to position [593, 0]
click at [192, 139] on textarea "Enter Value" at bounding box center [211, 147] width 236 height 46
paste textarea "**********"
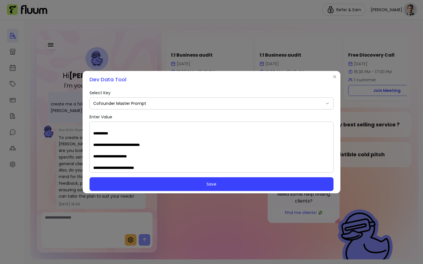
scroll to position [834, 0]
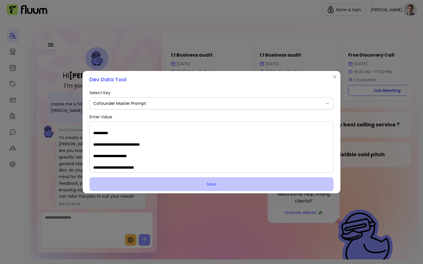
type textarea "**********"
click at [165, 182] on button "Save" at bounding box center [211, 184] width 244 height 14
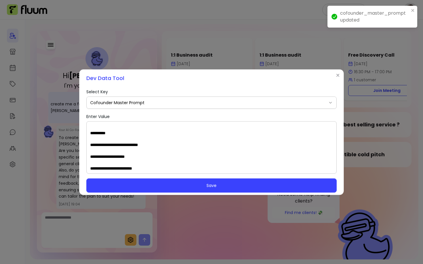
scroll to position [0, 0]
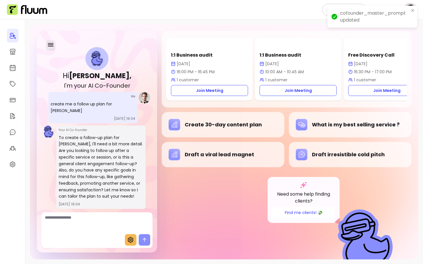
click at [50, 46] on icon "button" at bounding box center [50, 44] width 5 height 3
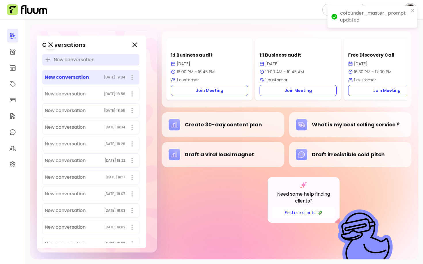
click at [63, 61] on span "New conversation" at bounding box center [74, 59] width 41 height 7
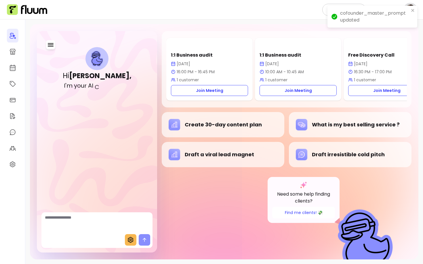
click at [88, 223] on textarea "Ask me anything..." at bounding box center [97, 223] width 104 height 17
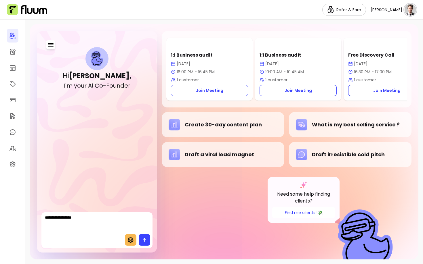
type textarea "**********"
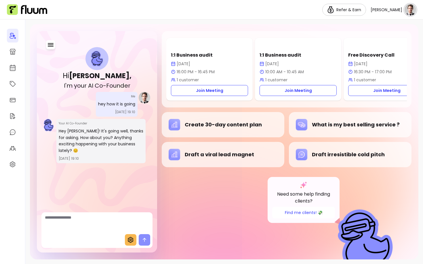
click at [60, 225] on textarea "Ask me anything..." at bounding box center [97, 223] width 104 height 17
type textarea "**********"
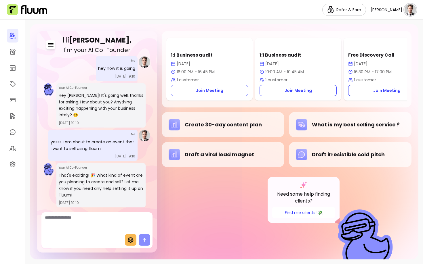
scroll to position [34, 0]
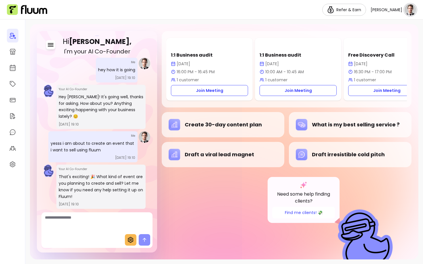
click at [79, 226] on textarea "Ask me anything..." at bounding box center [97, 223] width 104 height 17
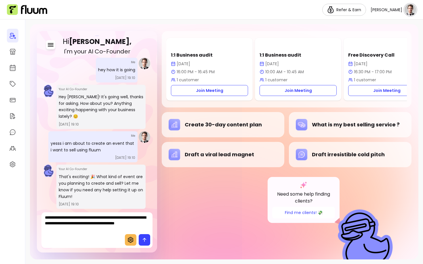
type textarea "**********"
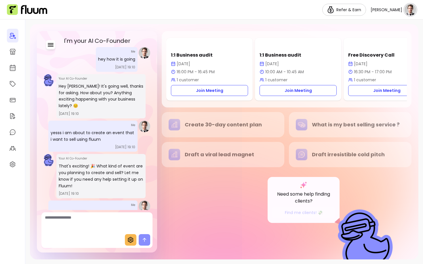
scroll to position [91, 0]
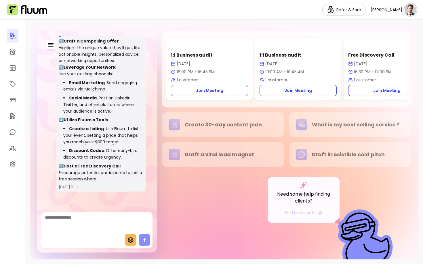
click at [0, 127] on div at bounding box center [12, 142] width 25 height 245
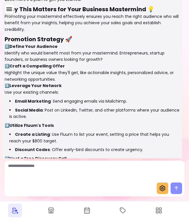
scroll to position [231, 0]
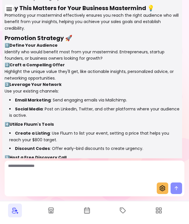
click at [74, 179] on textarea "Ask me anything..." at bounding box center [94, 171] width 173 height 17
type textarea "**********"
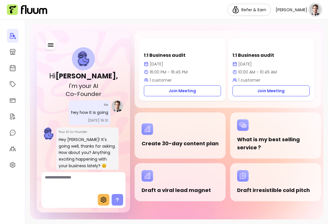
scroll to position [503, 0]
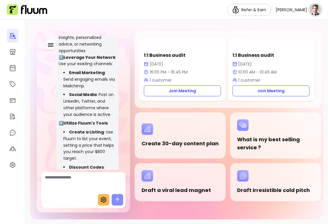
click at [125, 102] on div at bounding box center [83, 121] width 122 height 181
